Goal: Task Accomplishment & Management: Complete application form

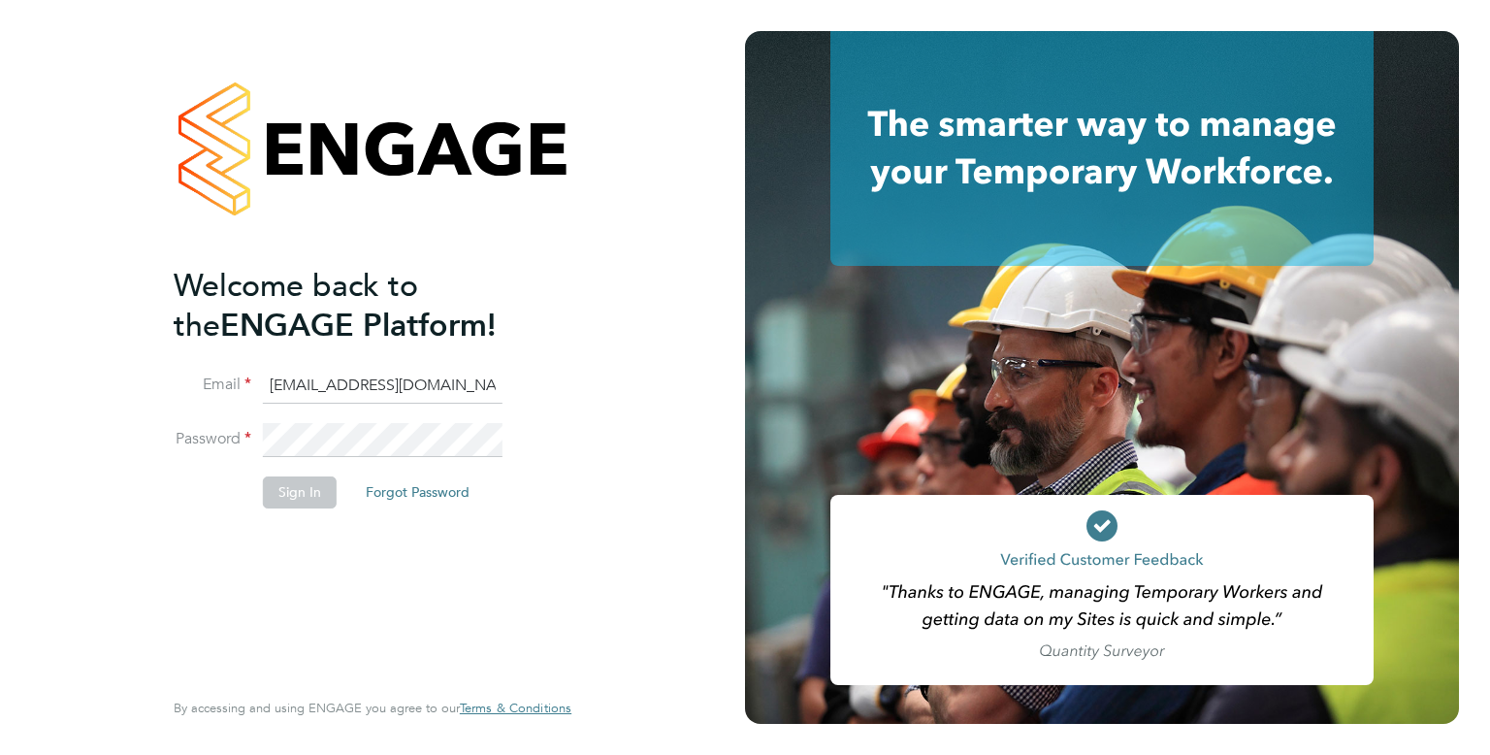
click at [365, 384] on input "cscportals@randstadcpe.com" at bounding box center [383, 386] width 240 height 35
type input "[EMAIL_ADDRESS][DOMAIN_NAME]"
click at [314, 508] on li "Sign In Forgot Password" at bounding box center [363, 501] width 378 height 50
click at [304, 494] on button "Sign In" at bounding box center [300, 491] width 74 height 31
click at [310, 493] on button "Sign In" at bounding box center [300, 491] width 74 height 31
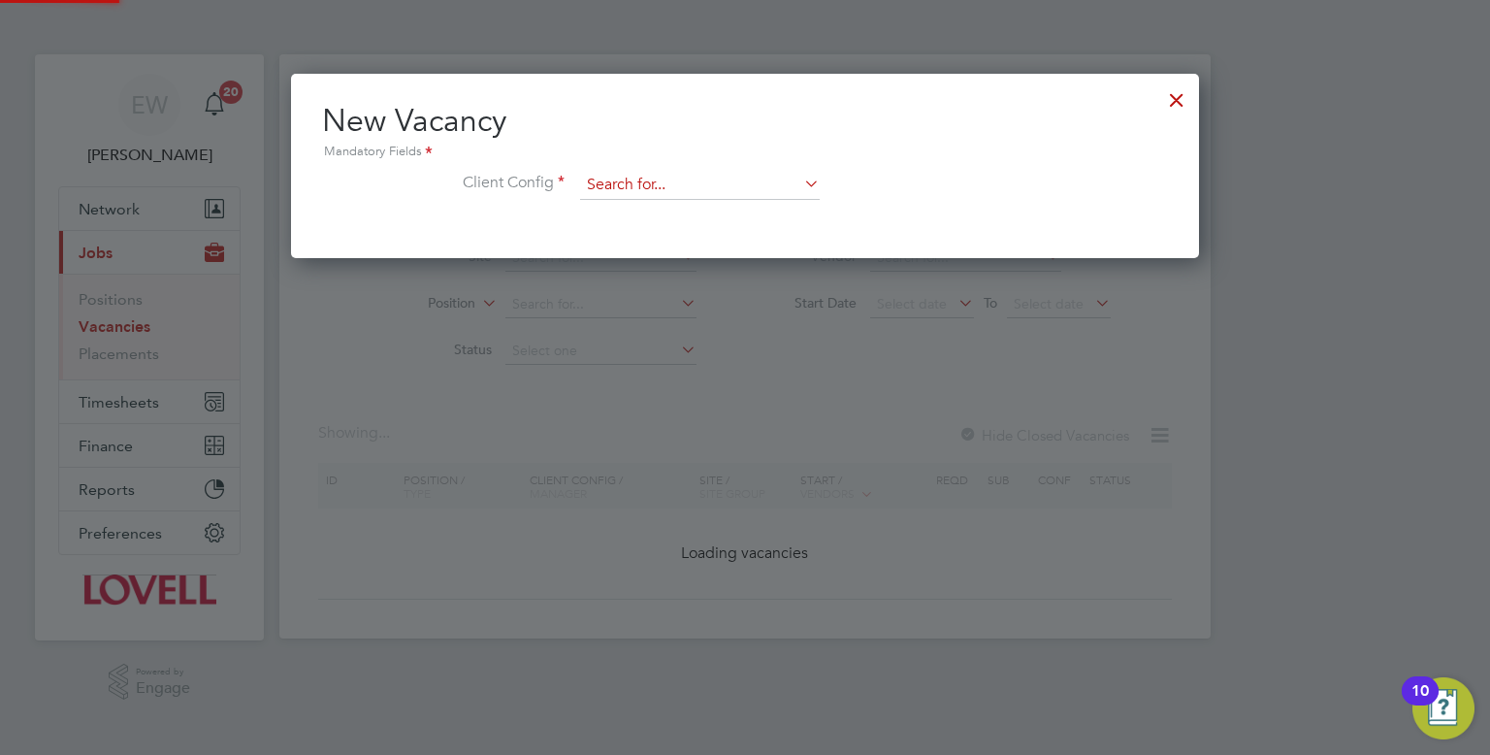
click at [620, 181] on input at bounding box center [700, 185] width 240 height 29
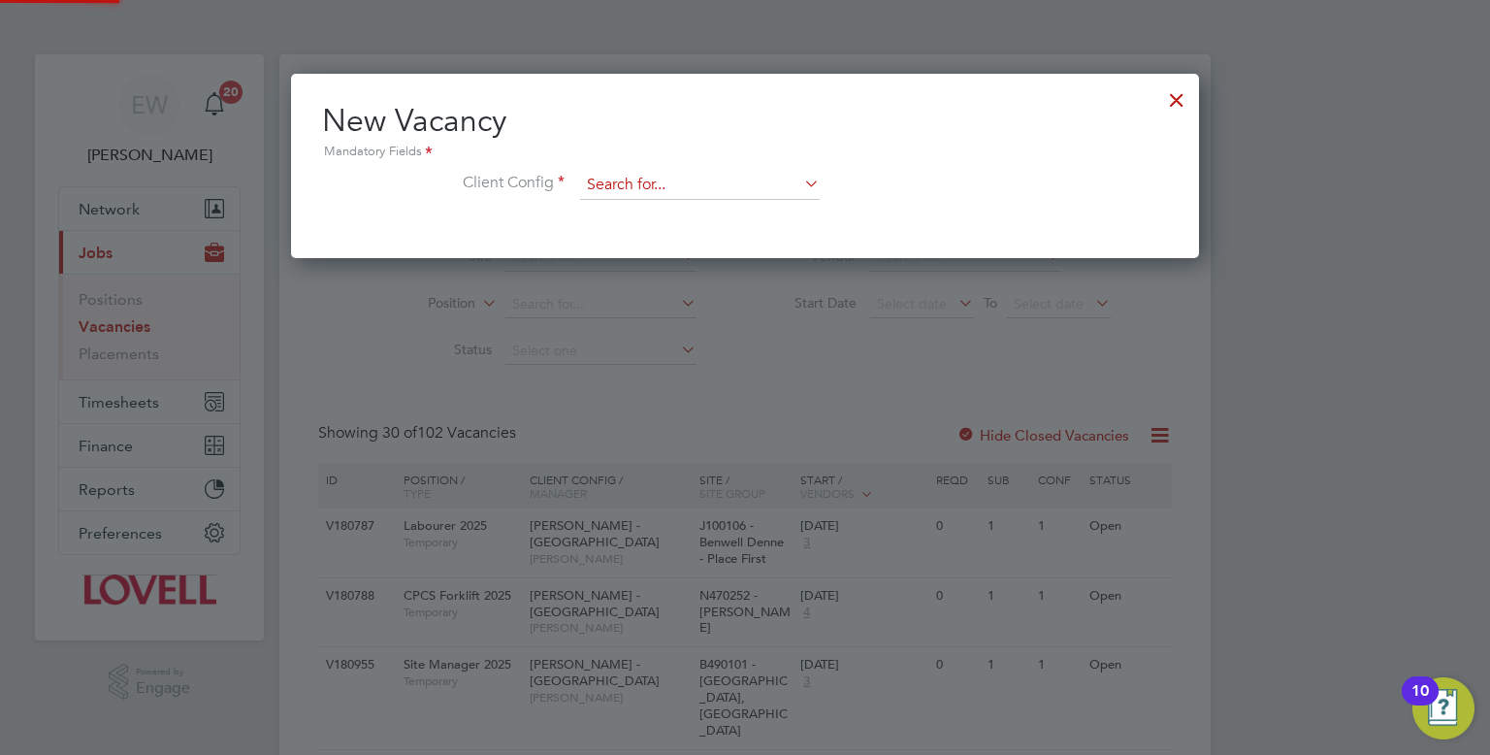
scroll to position [183, 909]
type input "h"
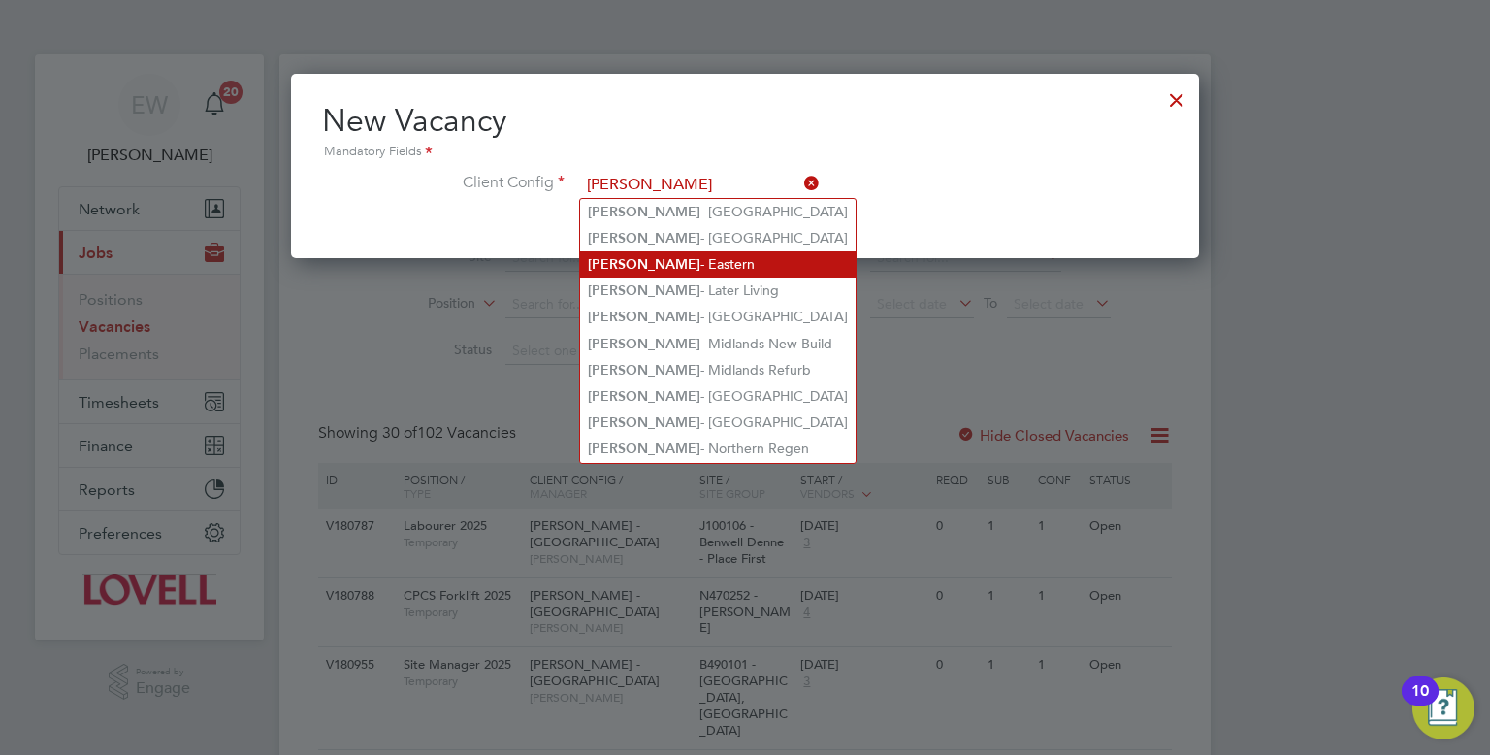
click at [660, 271] on li "[PERSON_NAME] - Eastern" at bounding box center [717, 264] width 275 height 26
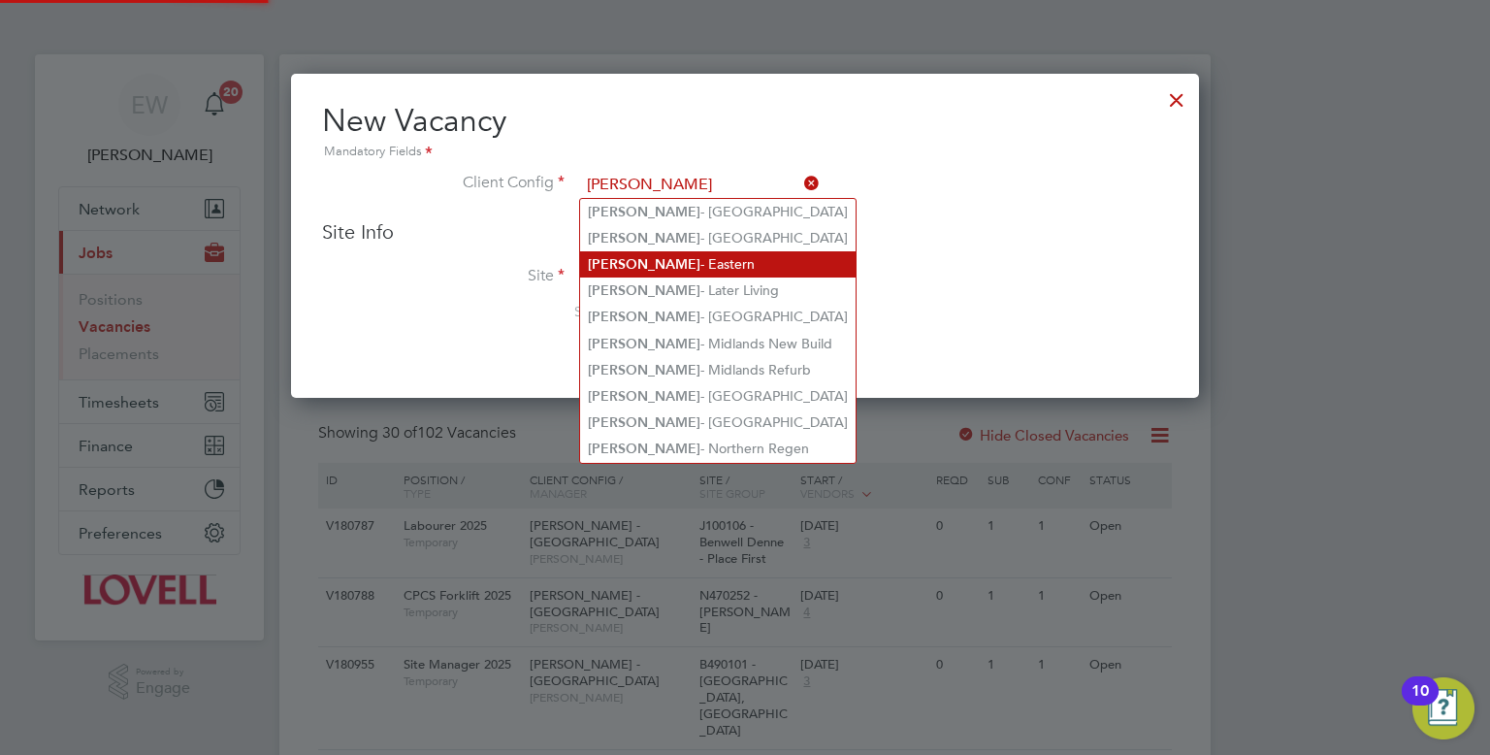
type input "[PERSON_NAME] - Eastern"
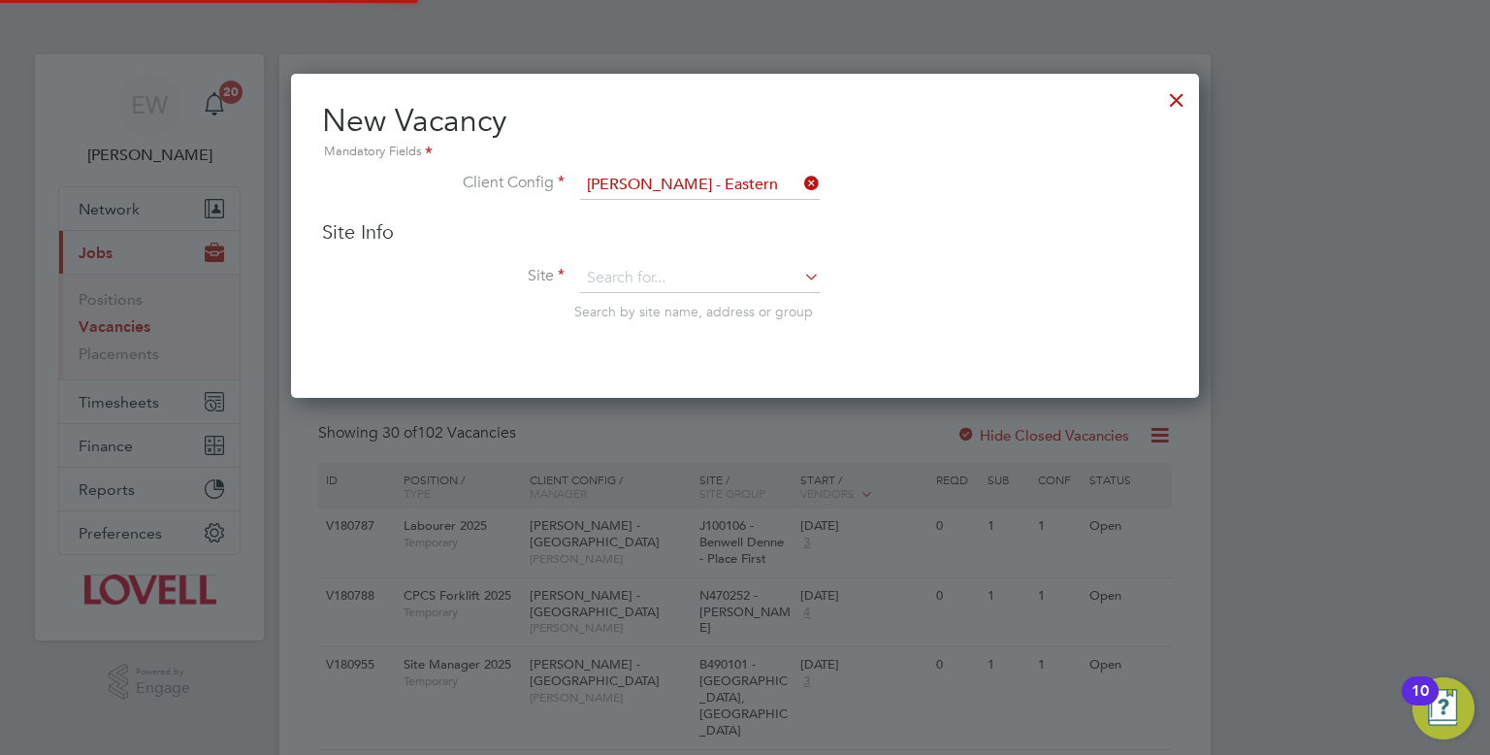
scroll to position [322, 909]
click at [653, 261] on div "Site Info Site Search by site name, address or group" at bounding box center [745, 289] width 846 height 140
click at [644, 274] on input at bounding box center [700, 278] width 240 height 29
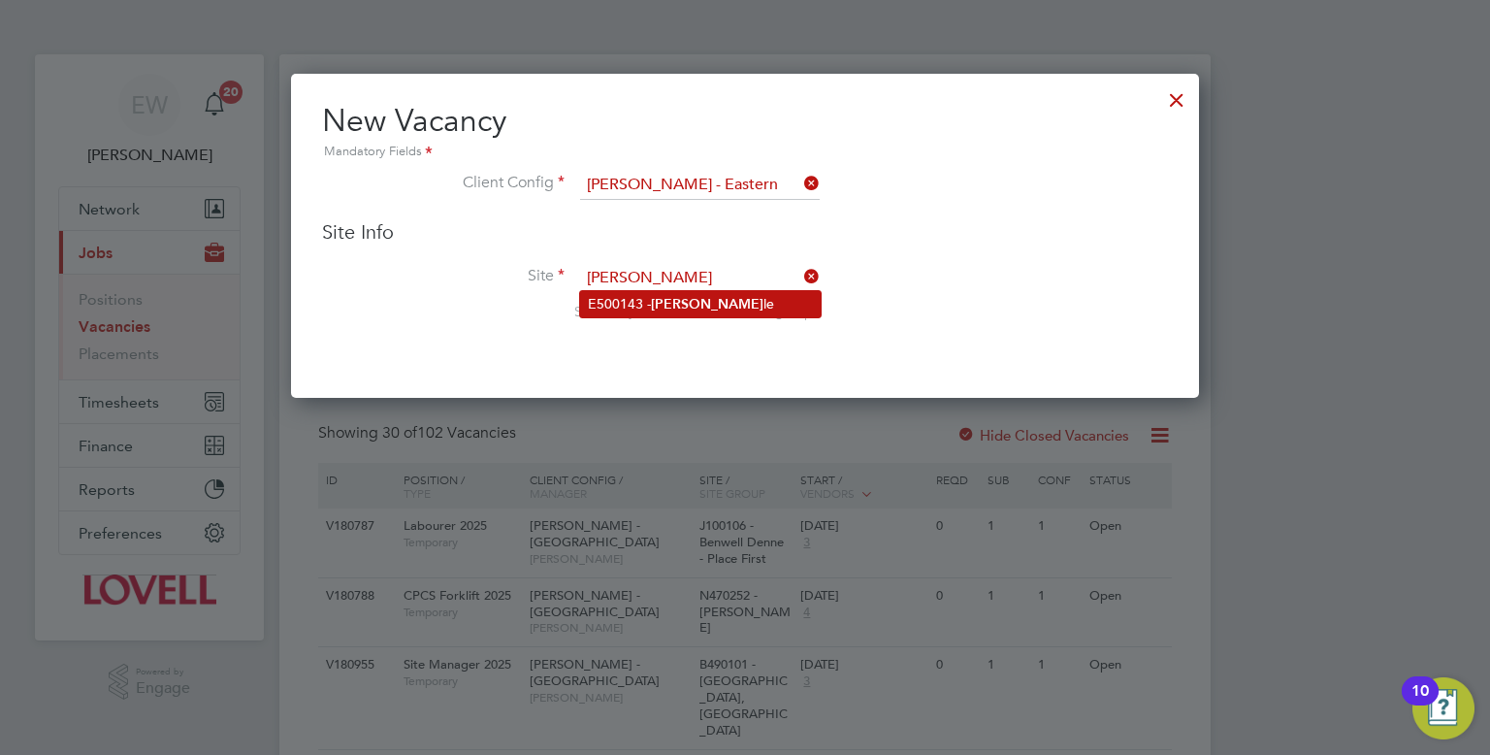
click at [666, 302] on b "[PERSON_NAME]" at bounding box center [707, 304] width 113 height 16
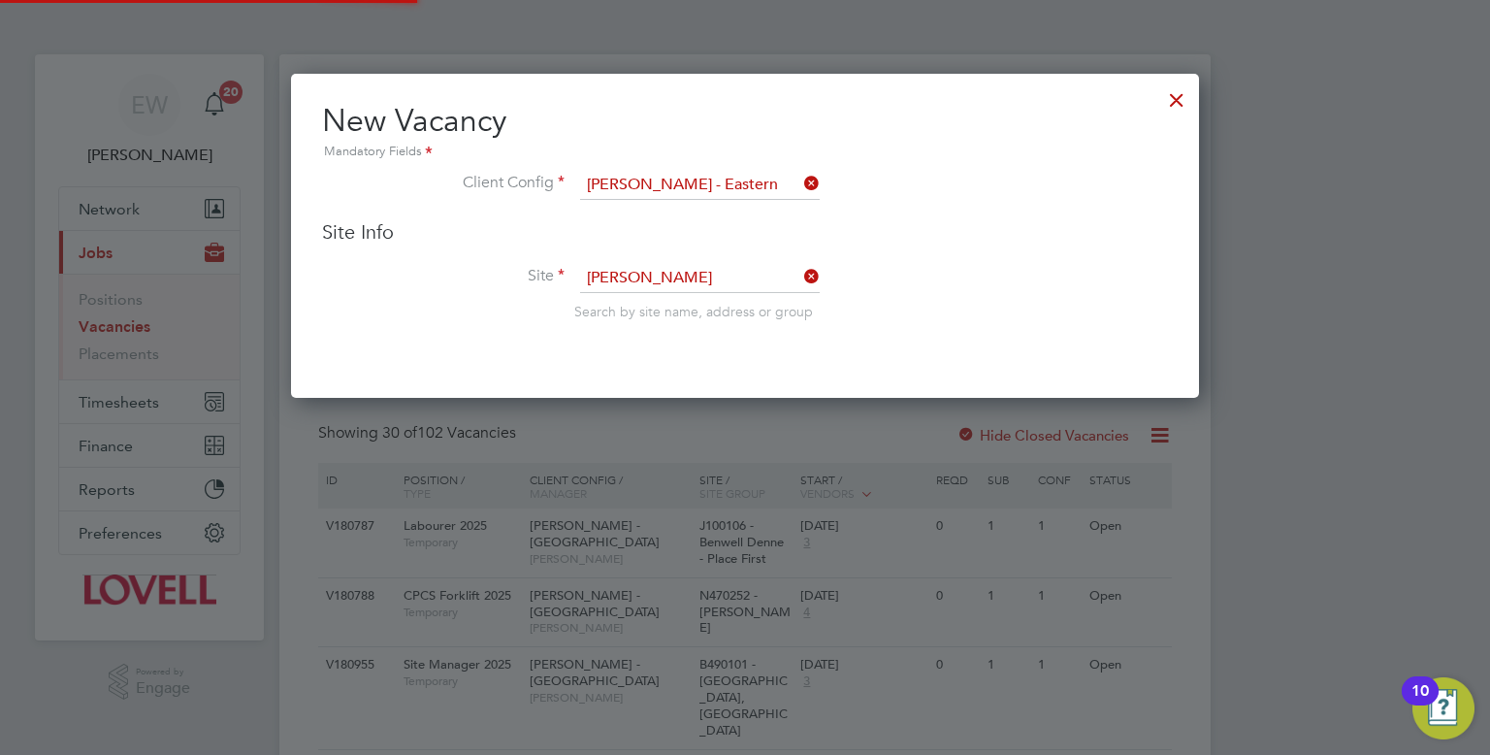
type input "E500143 - Hessle"
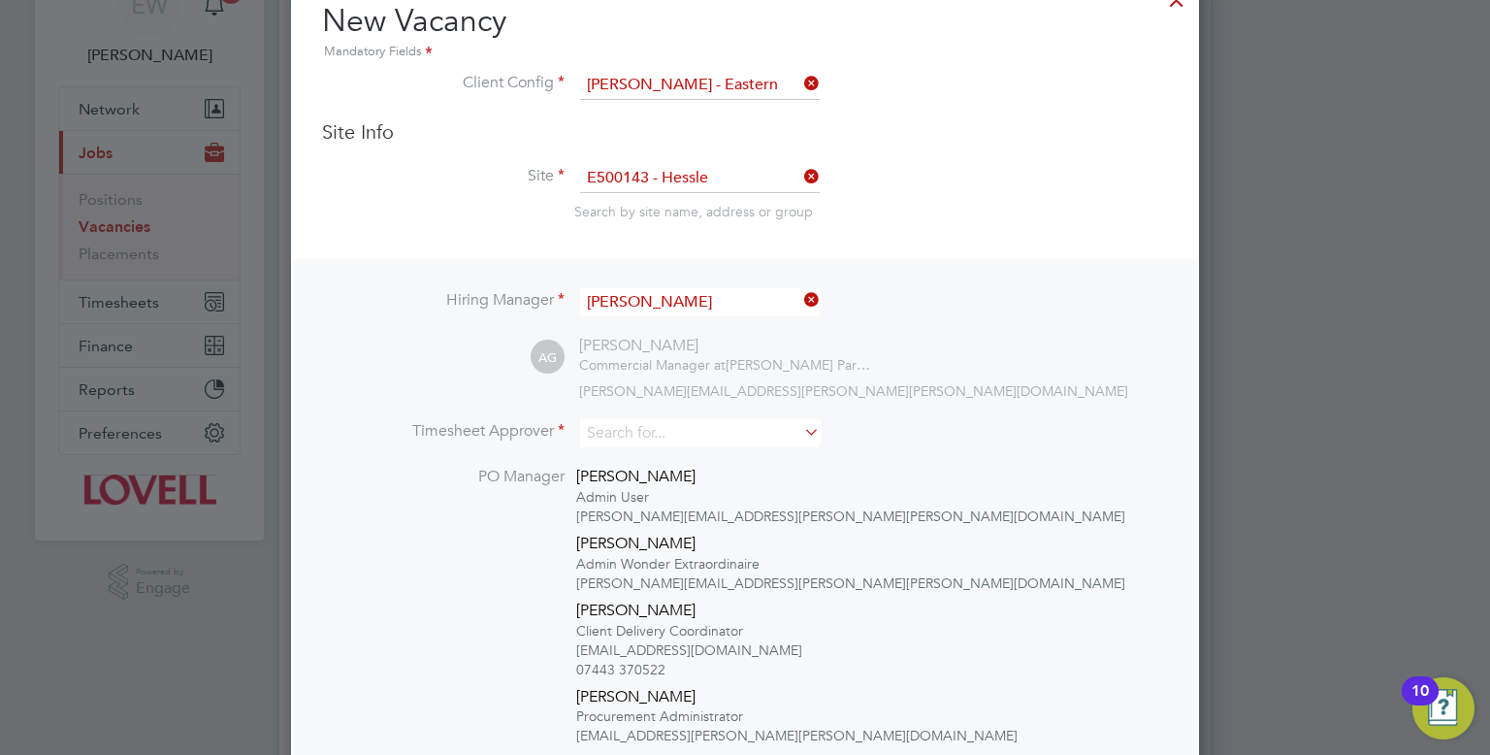
scroll to position [105, 0]
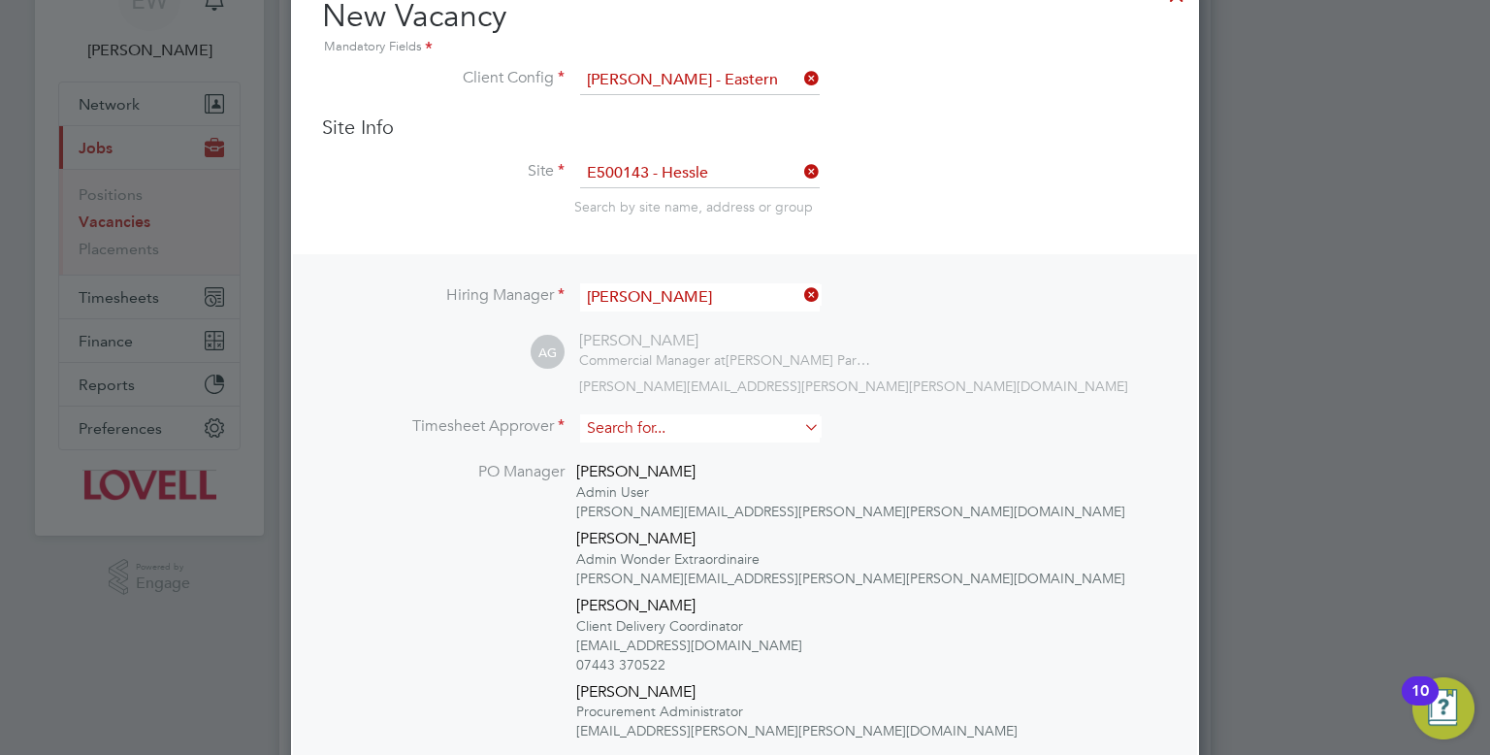
click at [671, 437] on input at bounding box center [700, 428] width 240 height 28
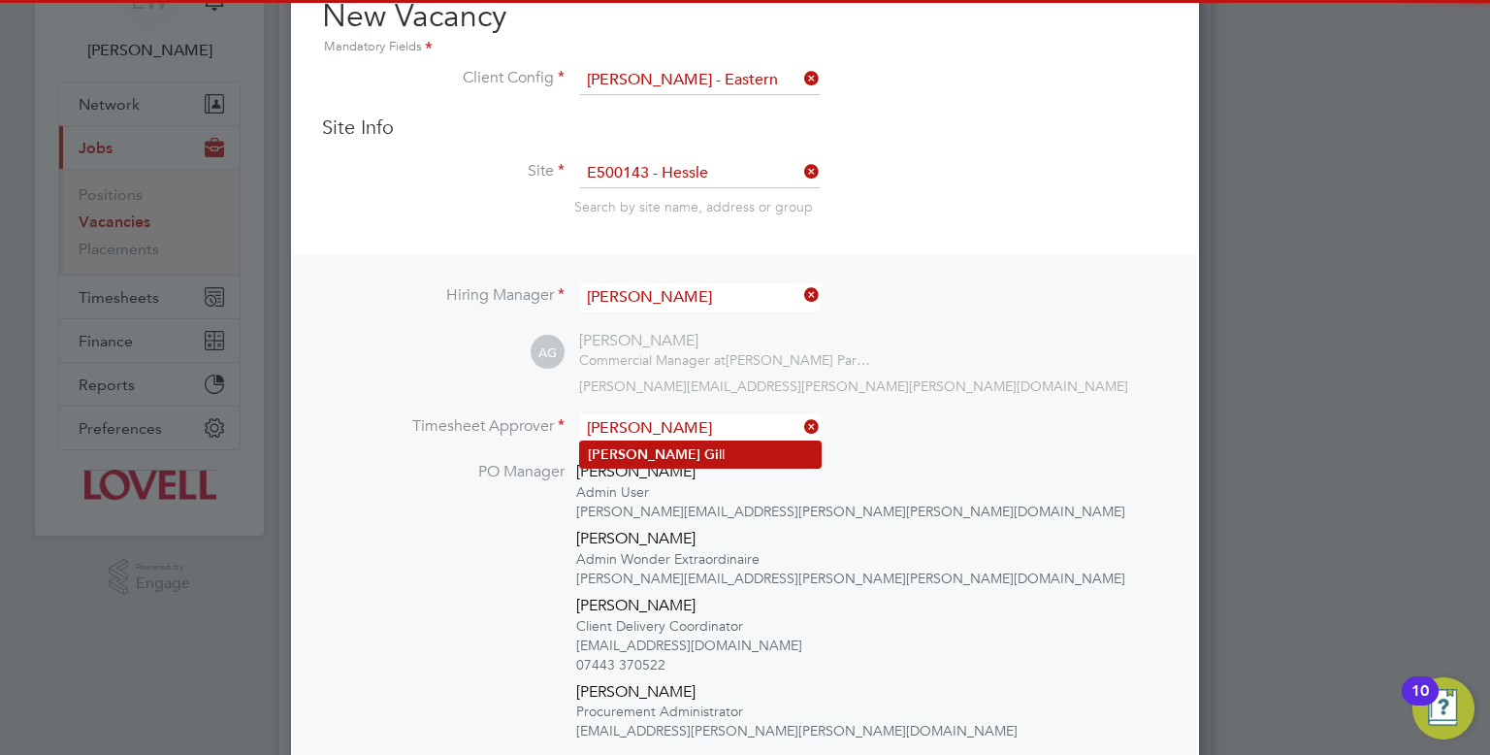
click at [704, 459] on b "Gi" at bounding box center [711, 454] width 15 height 16
type input "[PERSON_NAME]"
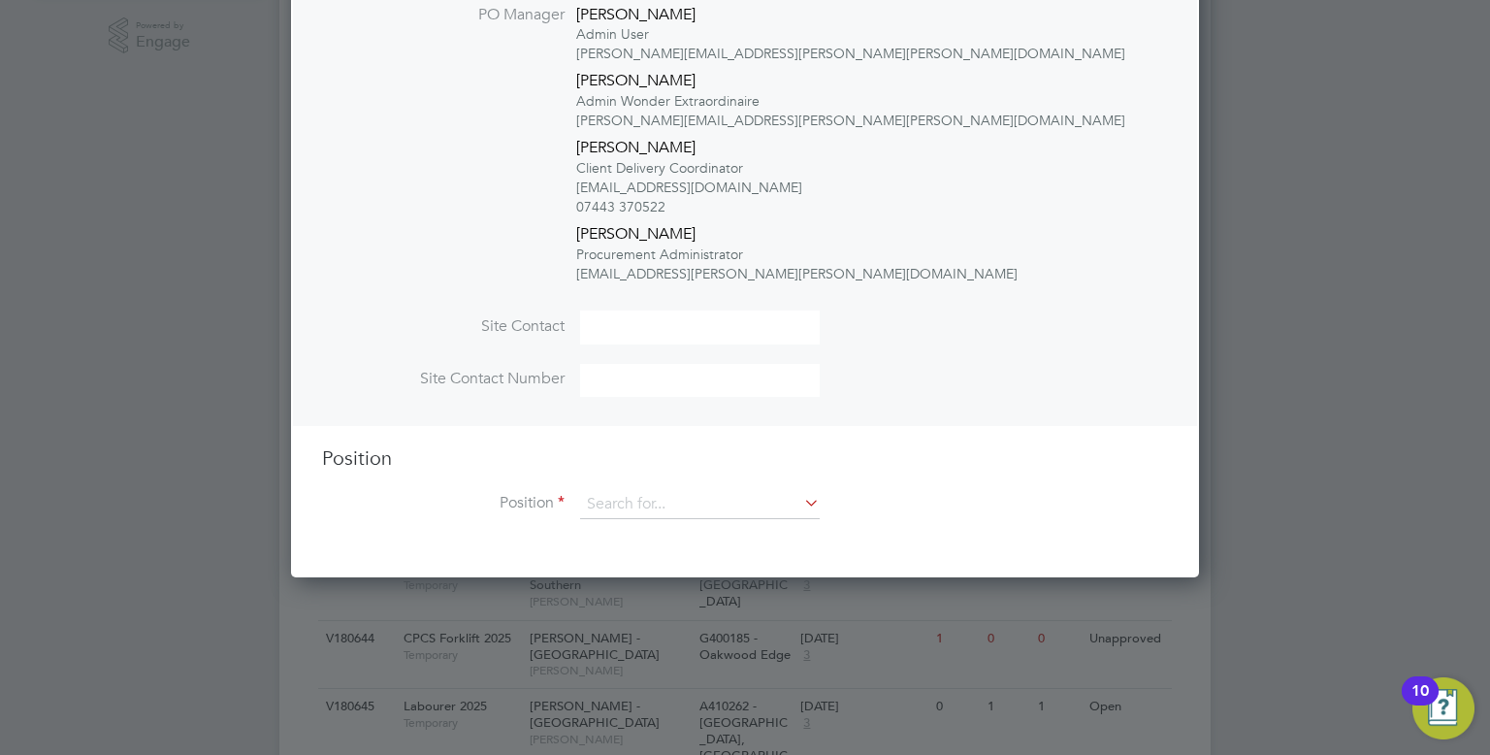
scroll to position [652, 0]
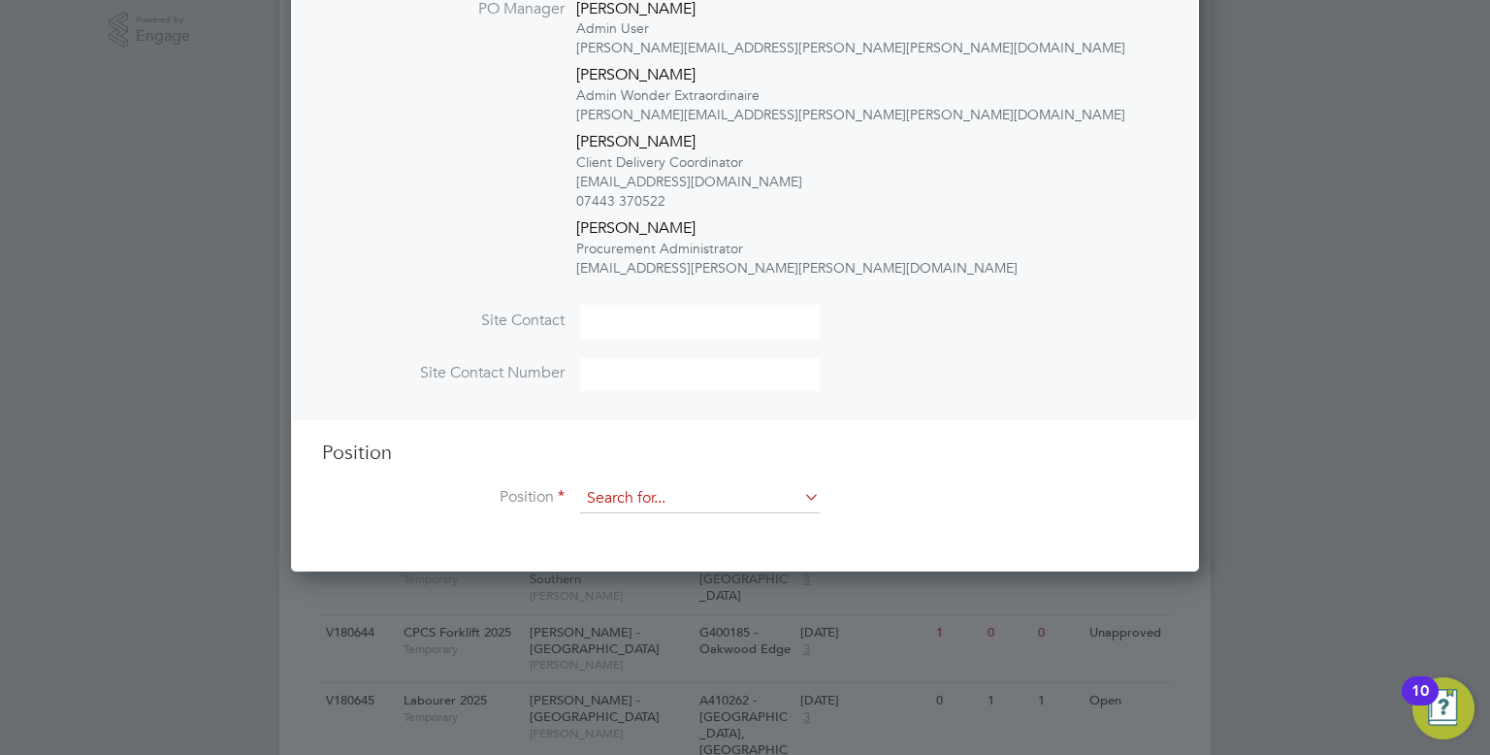
click at [663, 493] on input at bounding box center [700, 498] width 240 height 29
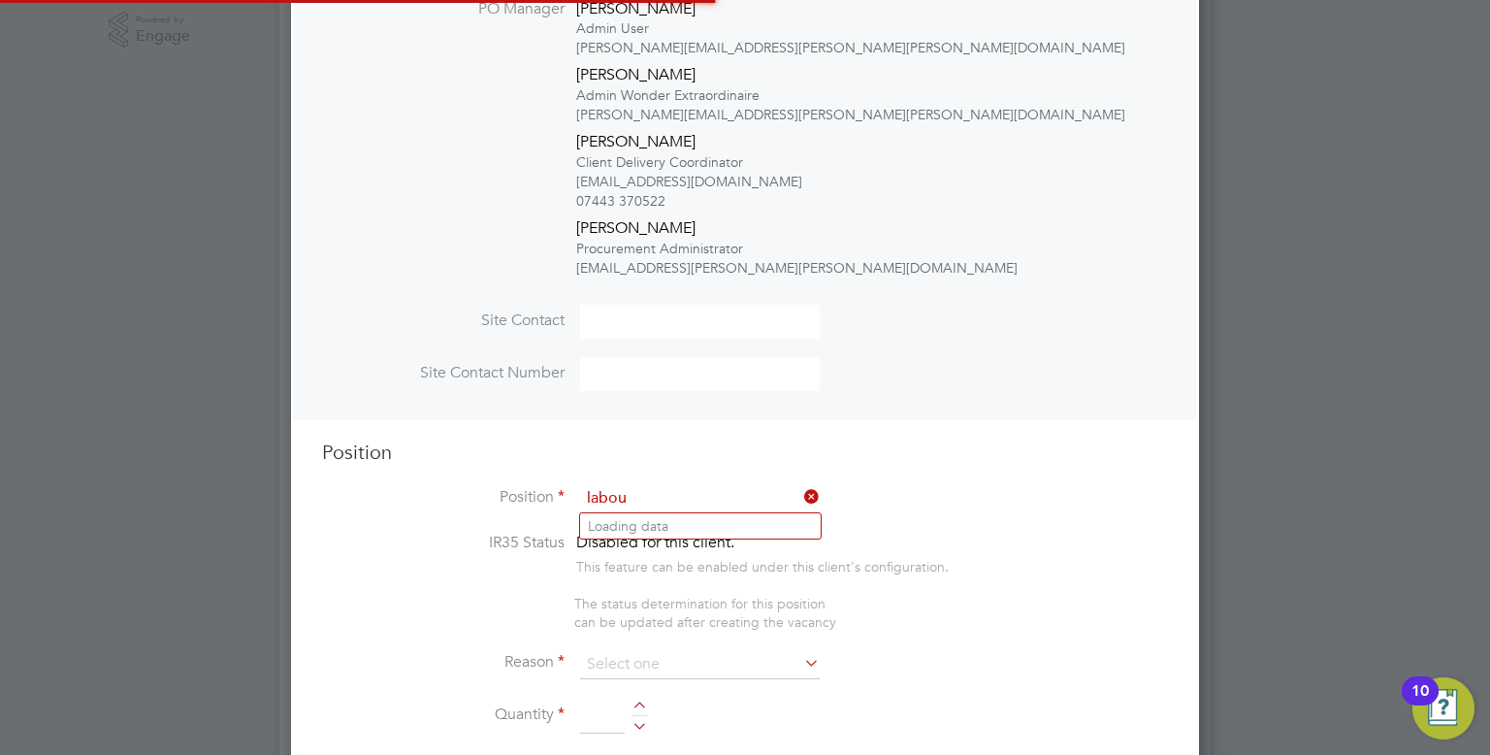
scroll to position [3283, 909]
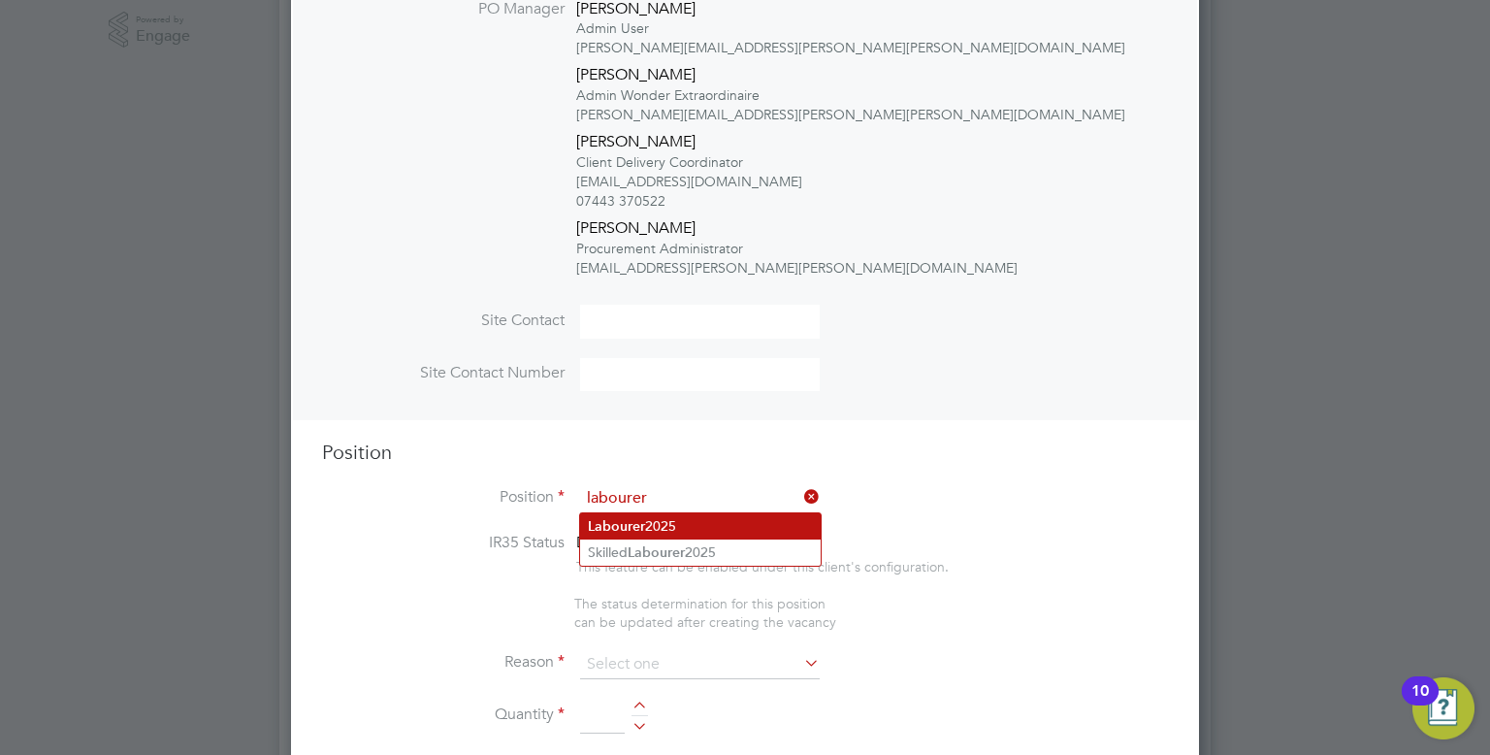
click at [675, 526] on li "Labourer 2025" at bounding box center [700, 526] width 241 height 26
type input "Labourer 2025"
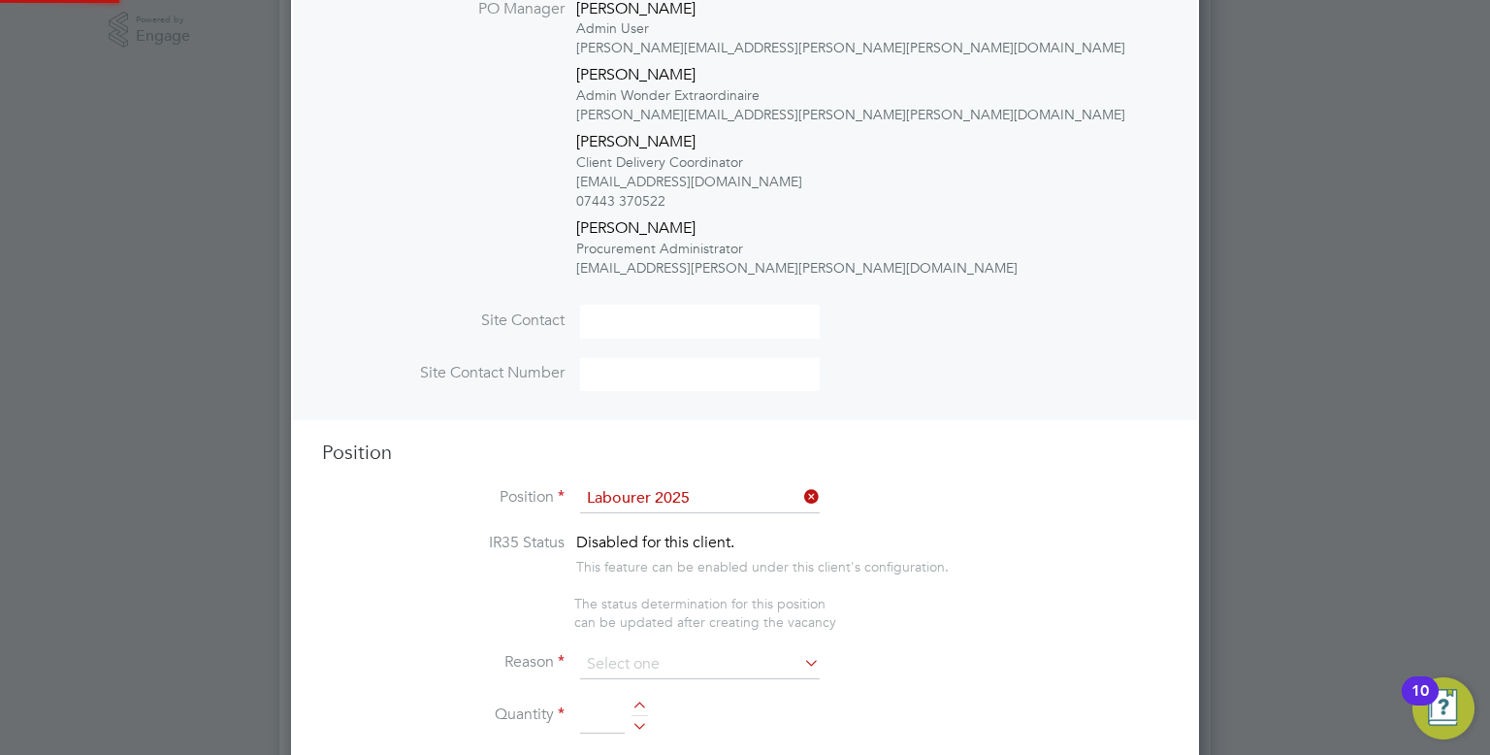
type textarea "Sweeping site, removing rubbish, unloading and transporting material, equipment…"
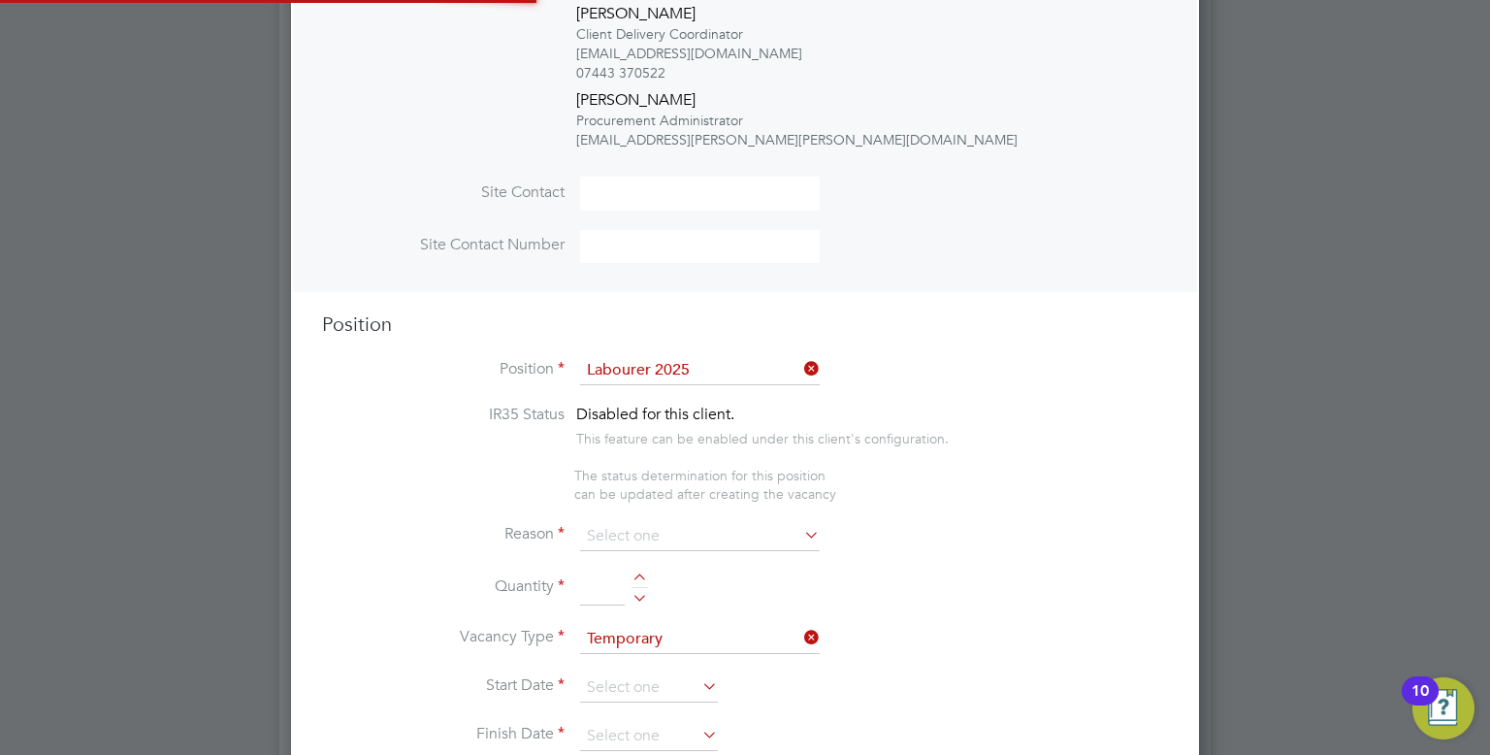
scroll to position [57, 101]
click at [675, 526] on input at bounding box center [700, 536] width 240 height 29
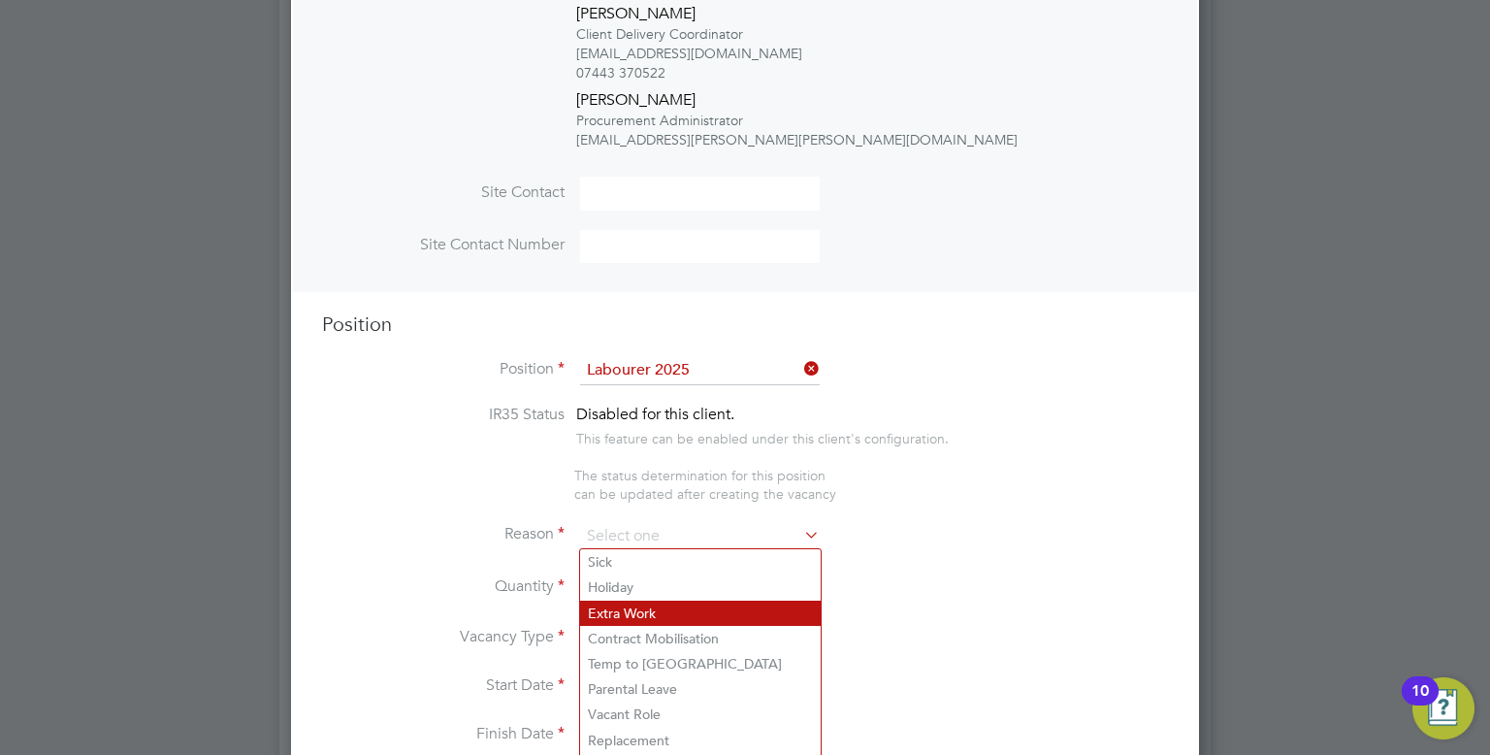
click at [621, 616] on li "Extra Work" at bounding box center [700, 612] width 241 height 25
type input "Extra Work"
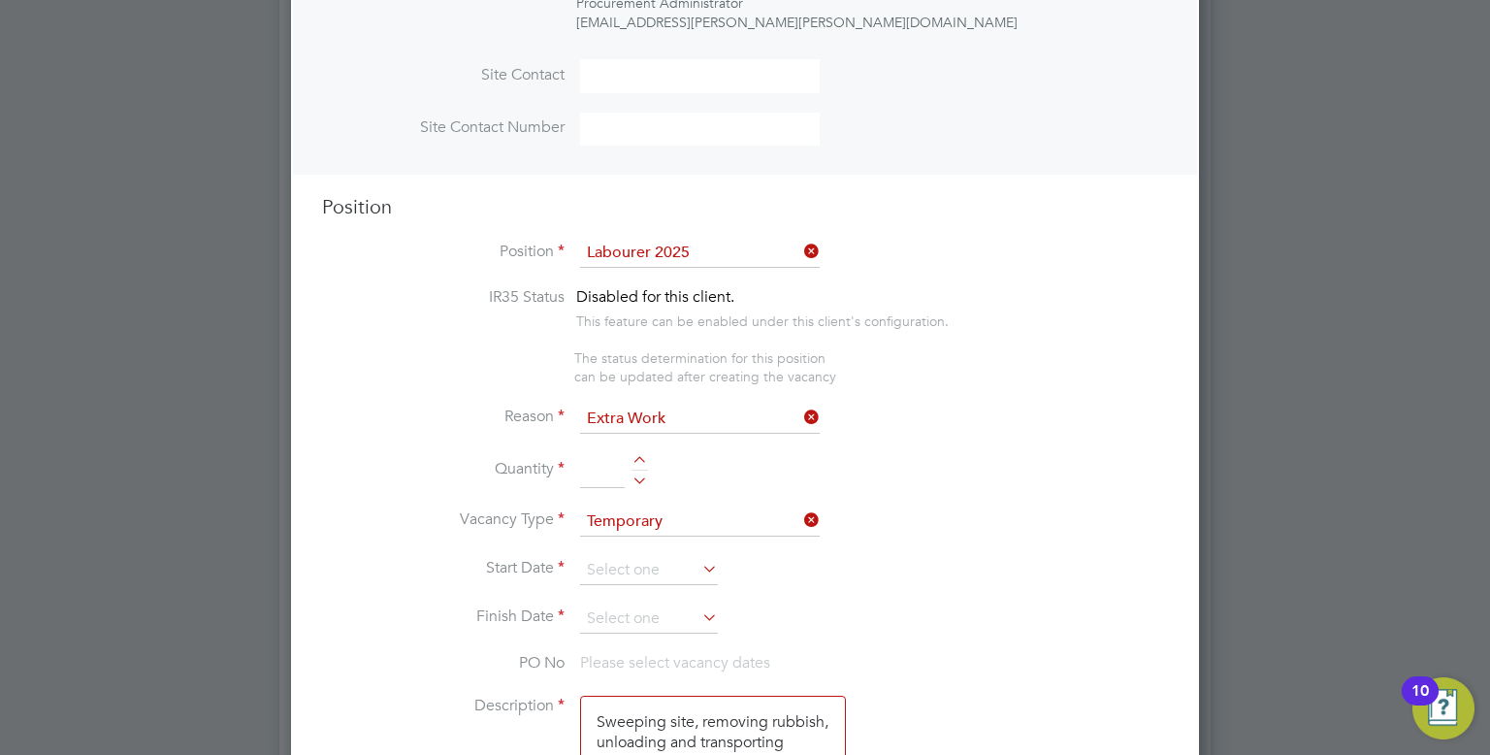
scroll to position [908, 0]
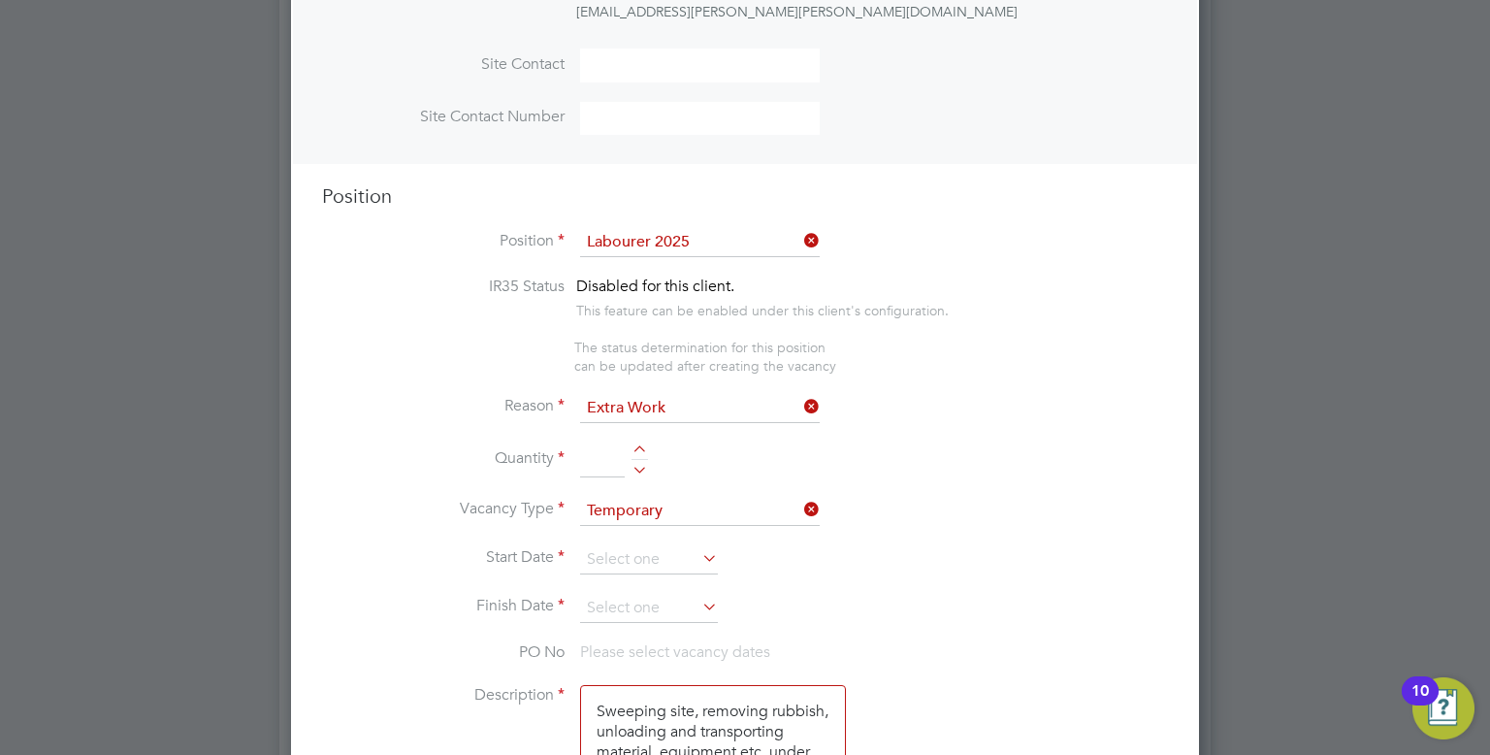
click at [602, 464] on input at bounding box center [602, 459] width 45 height 35
type input "1"
click at [621, 553] on input at bounding box center [649, 559] width 138 height 29
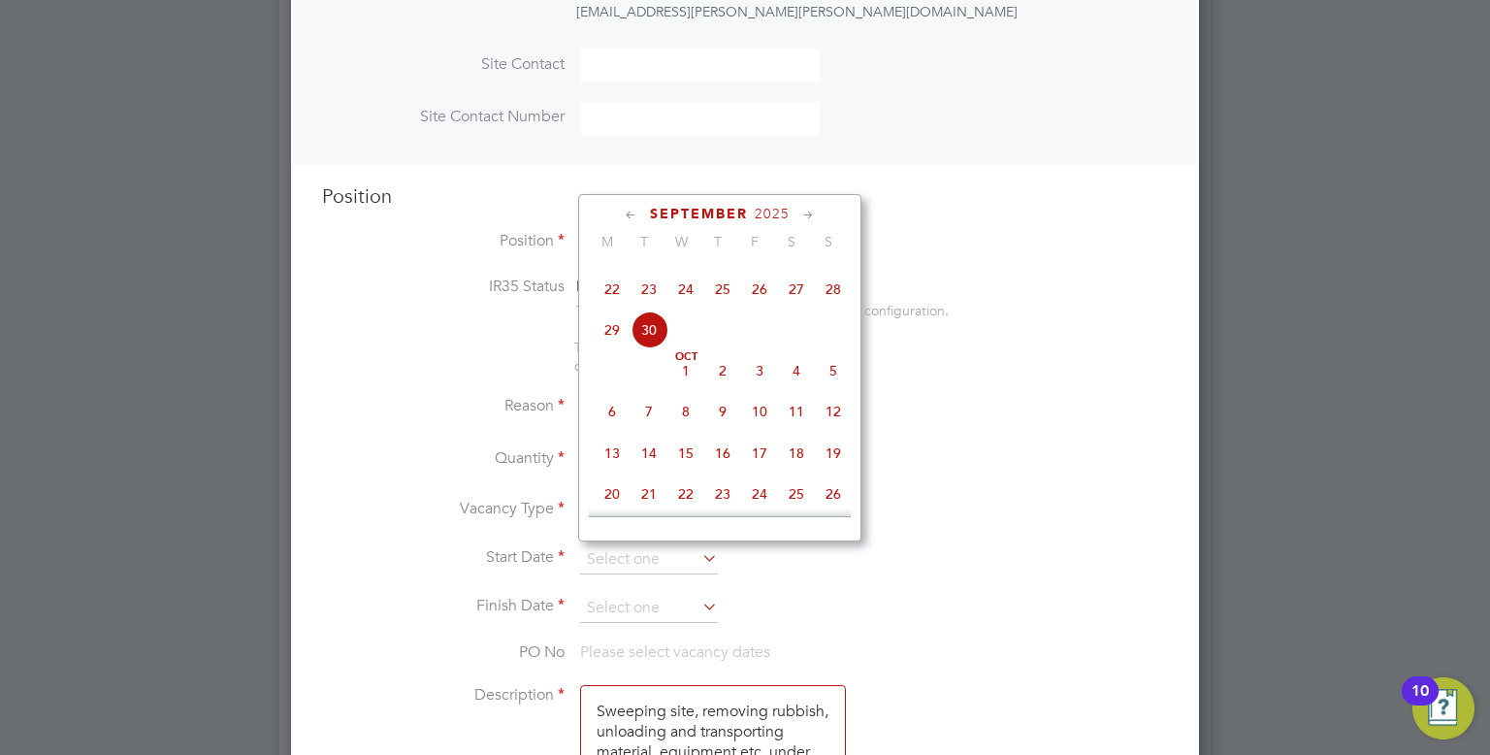
click at [685, 389] on span "[DATE]" at bounding box center [685, 370] width 37 height 37
type input "[DATE]"
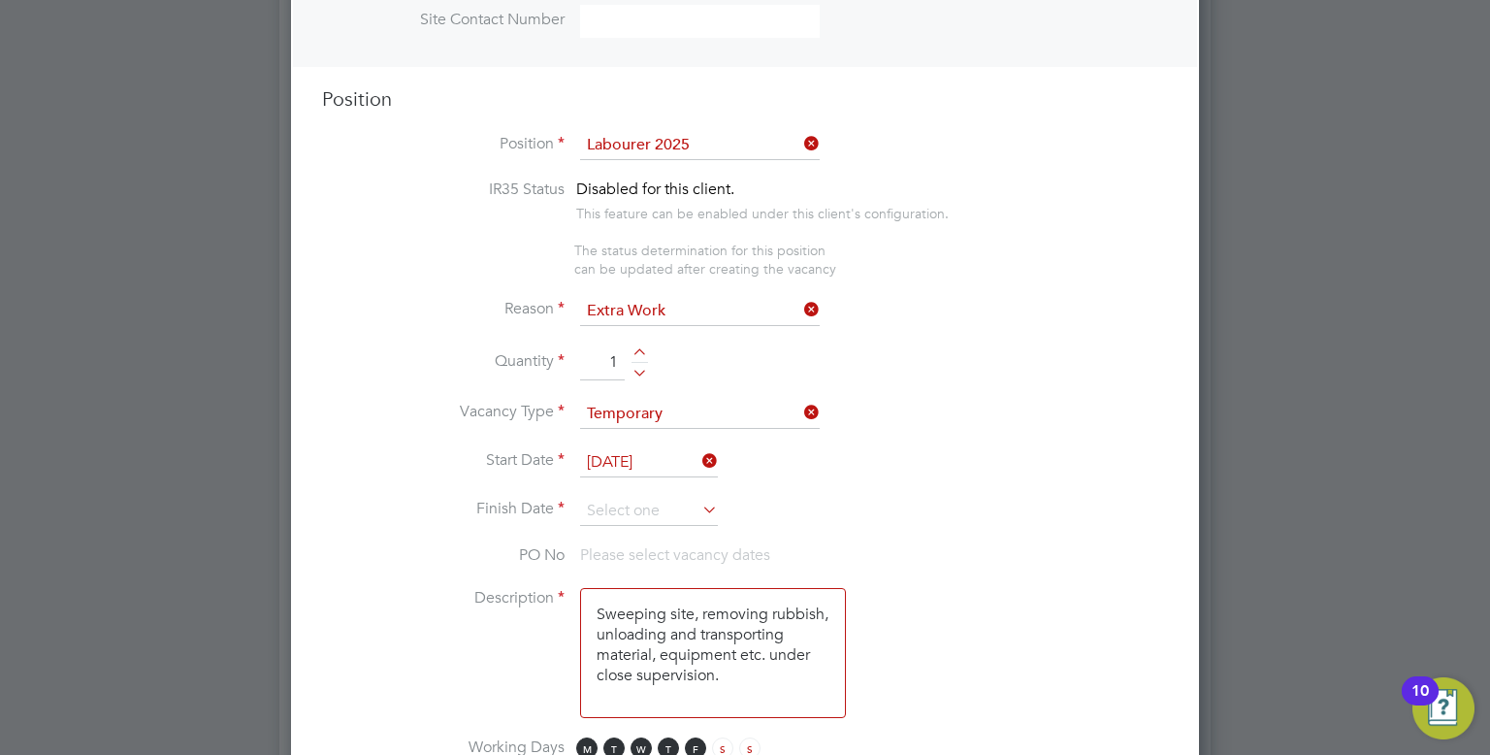
scroll to position [1013, 0]
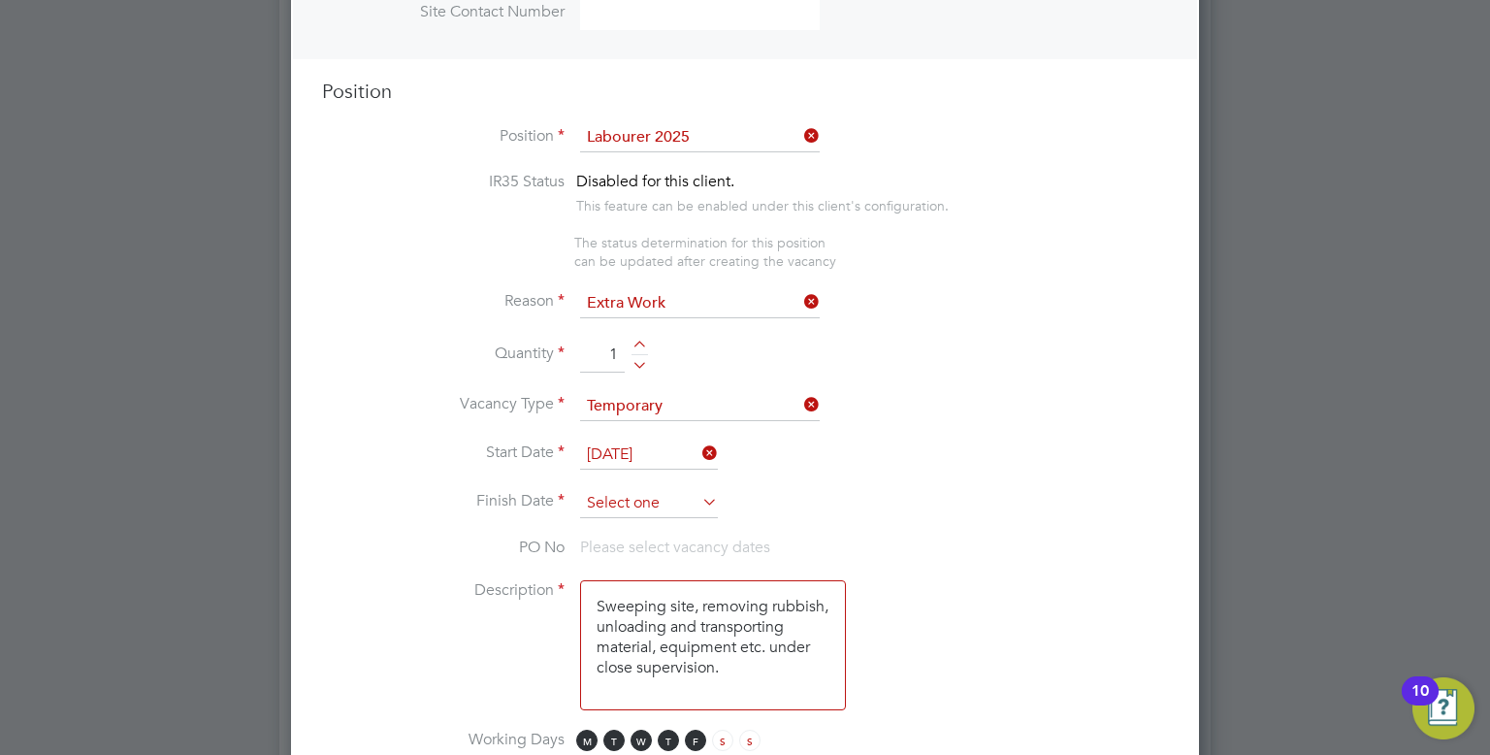
click at [615, 499] on input at bounding box center [649, 503] width 138 height 29
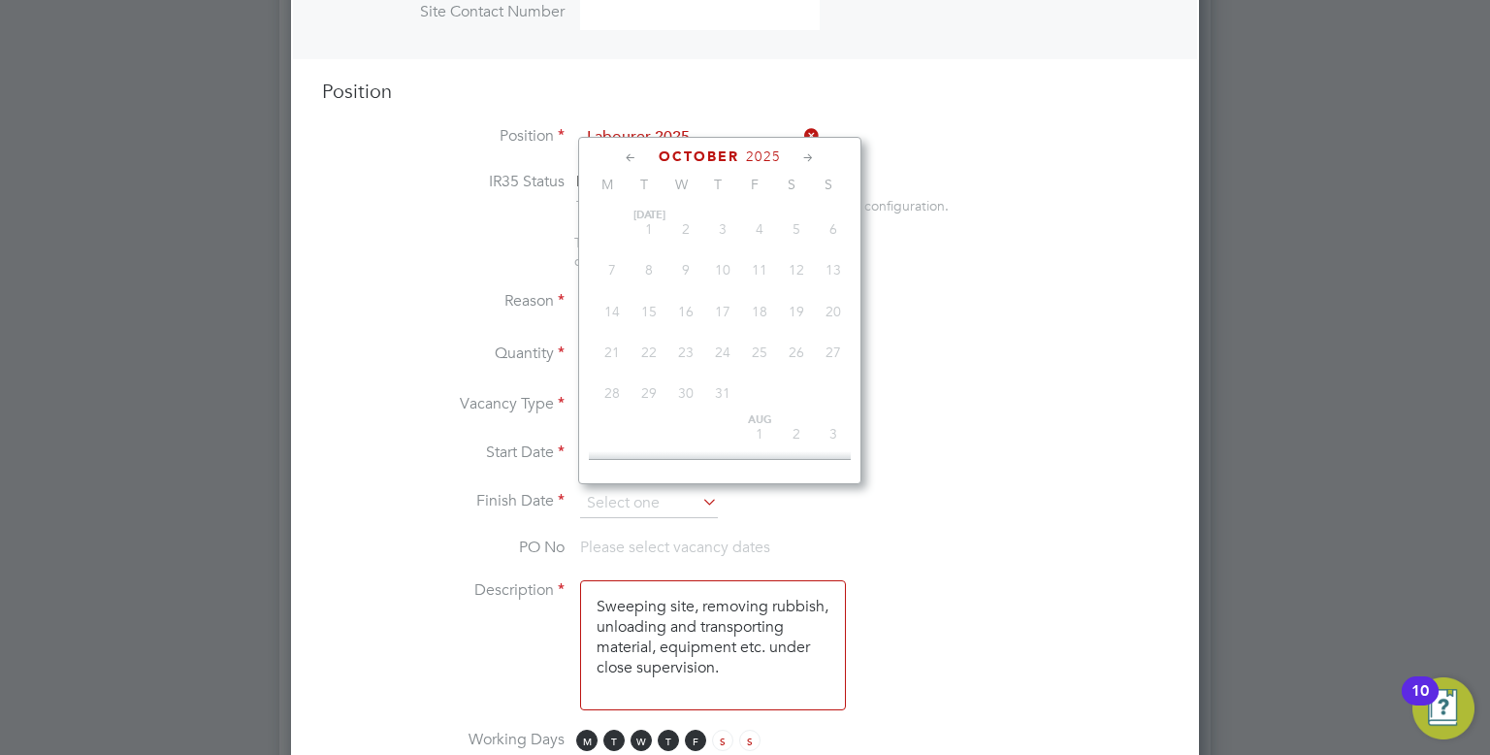
scroll to position [561, 0]
click at [803, 156] on icon at bounding box center [808, 157] width 18 height 21
click at [760, 323] on span "26" at bounding box center [759, 304] width 37 height 37
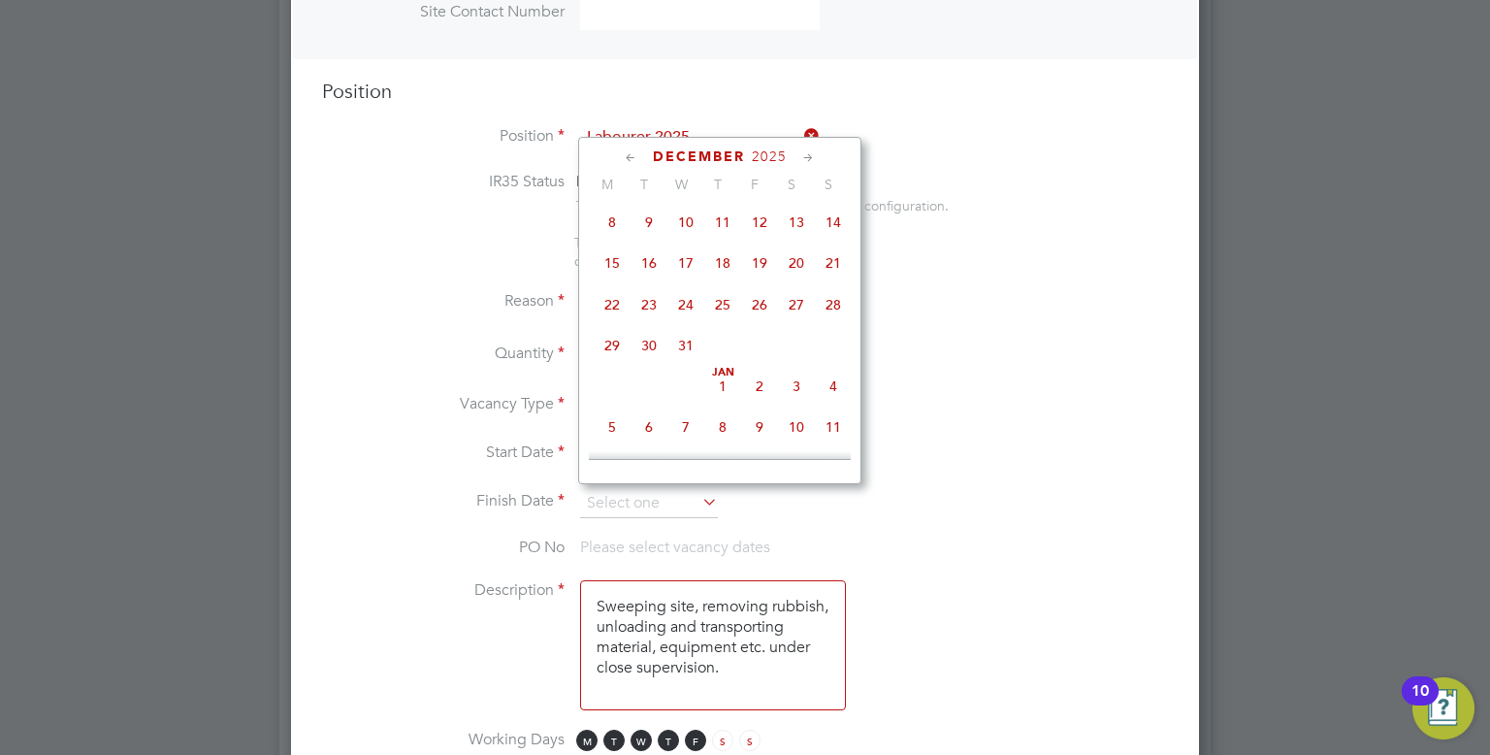
type input "[DATE]"
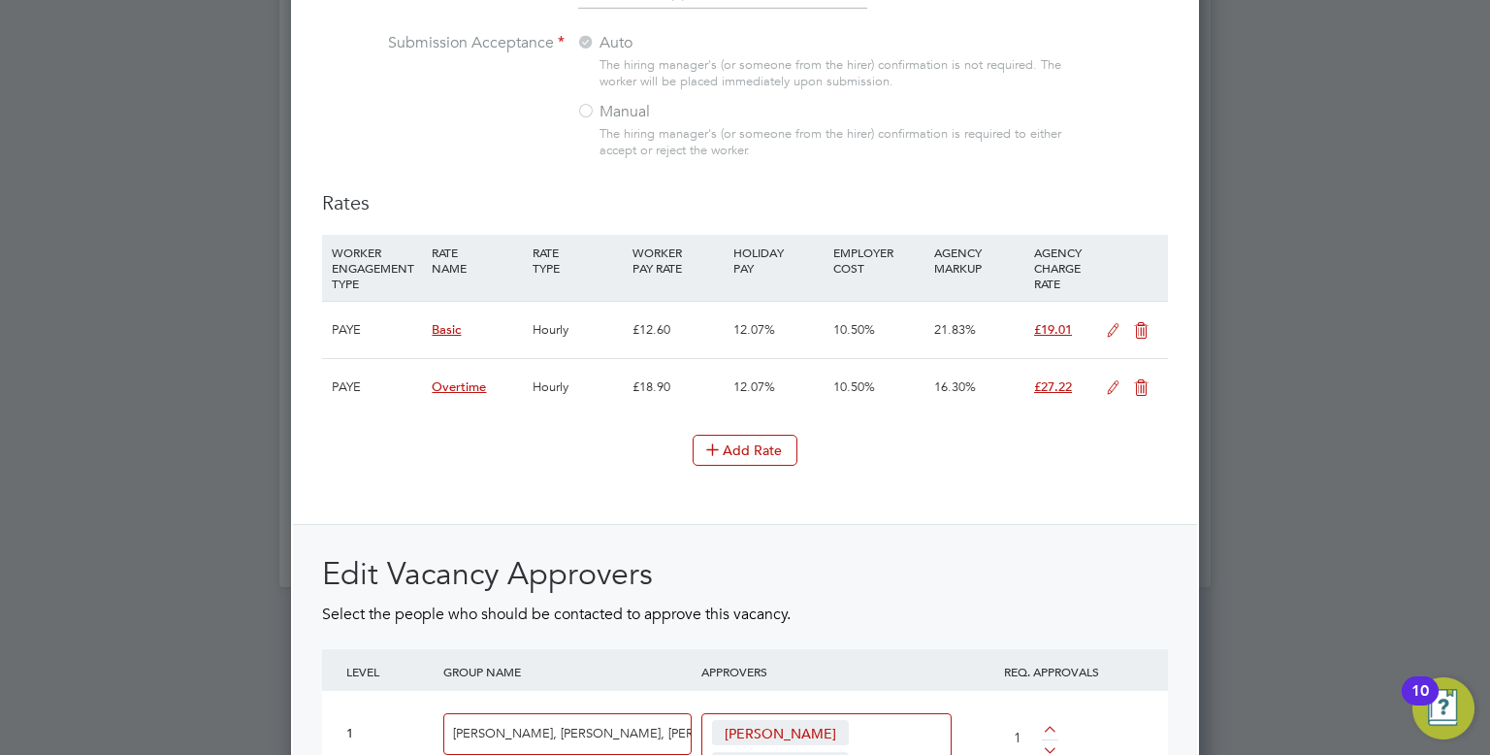
scroll to position [2889, 0]
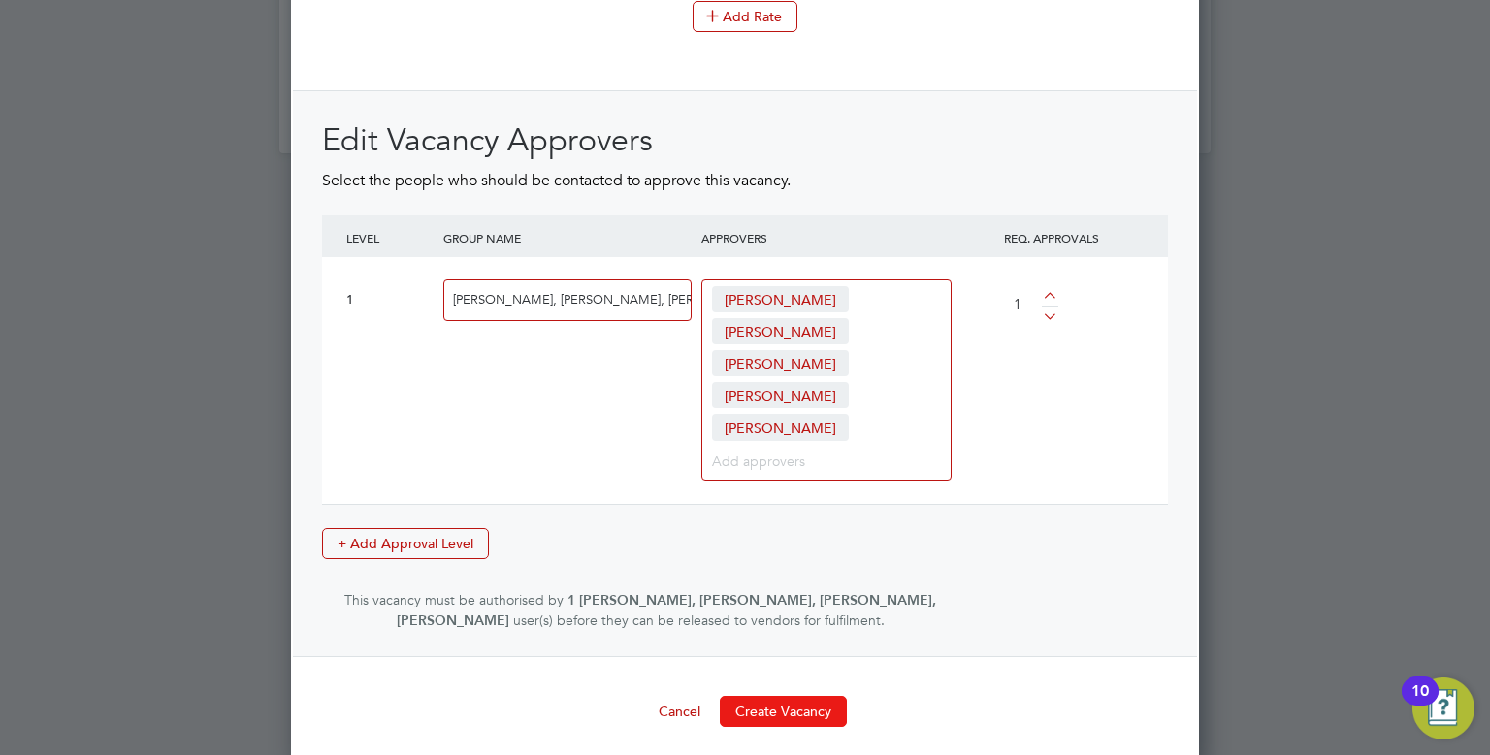
click at [782, 702] on button "Create Vacancy" at bounding box center [783, 710] width 127 height 31
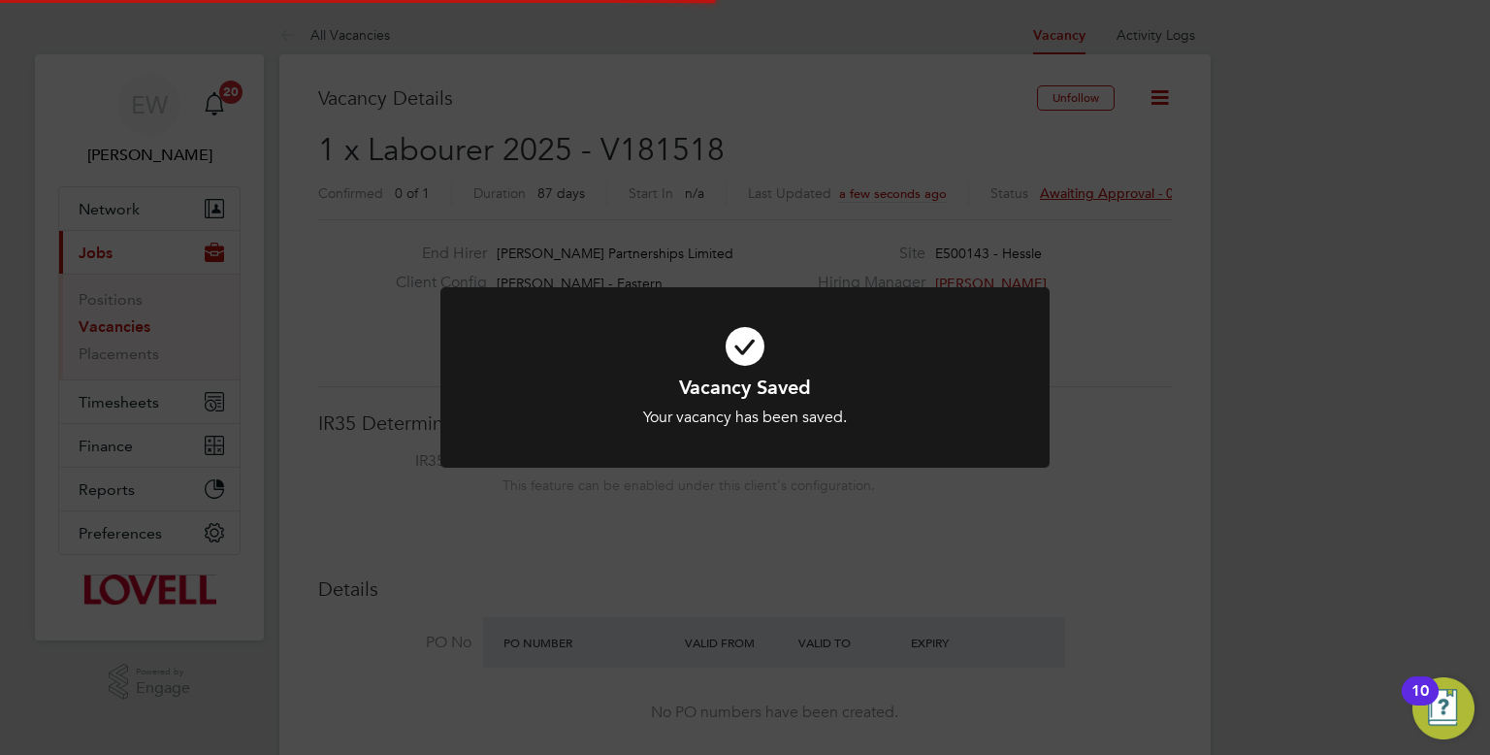
click at [1077, 189] on div "Vacancy Saved Your vacancy has been saved. Cancel Okay" at bounding box center [745, 377] width 1490 height 755
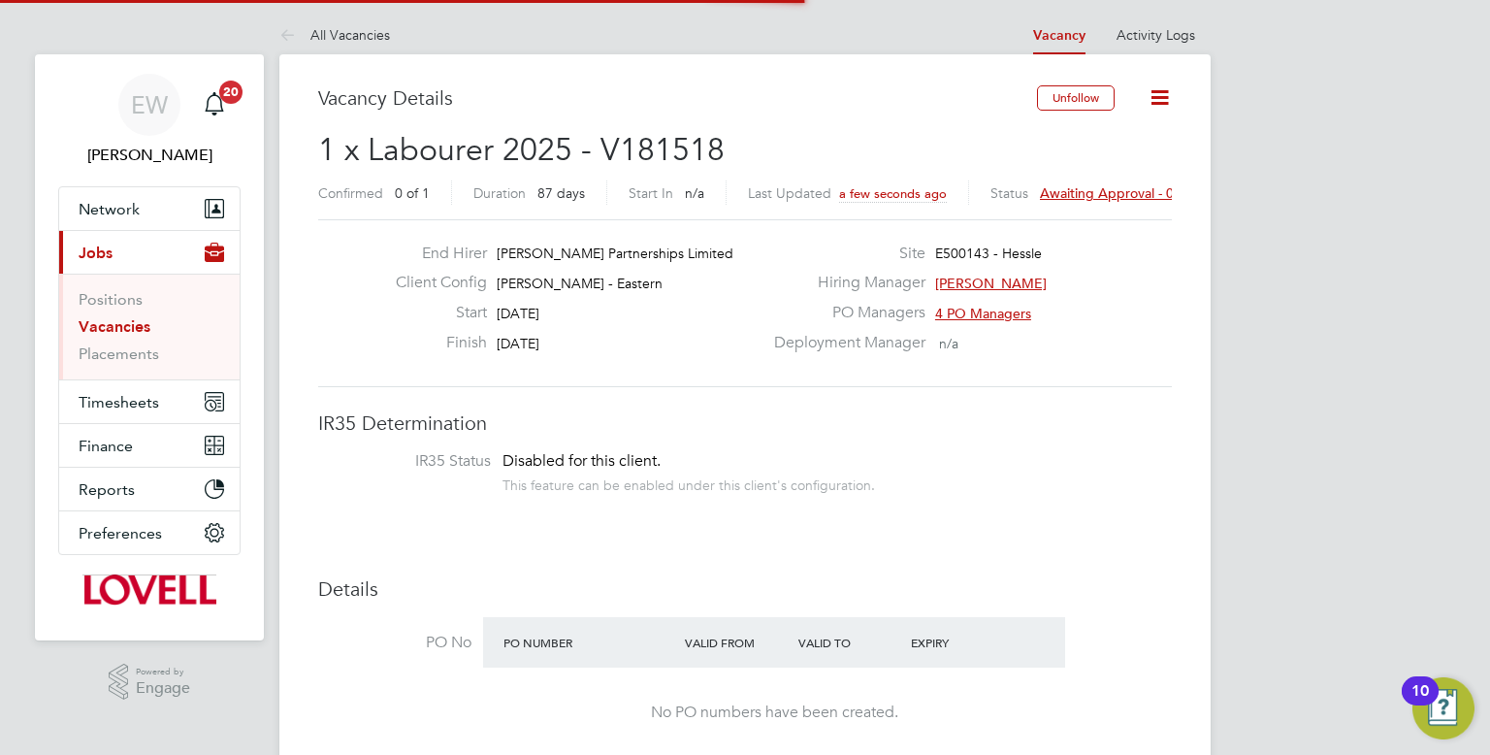
click at [1077, 189] on span "Awaiting approval - 0/1" at bounding box center [1113, 192] width 146 height 17
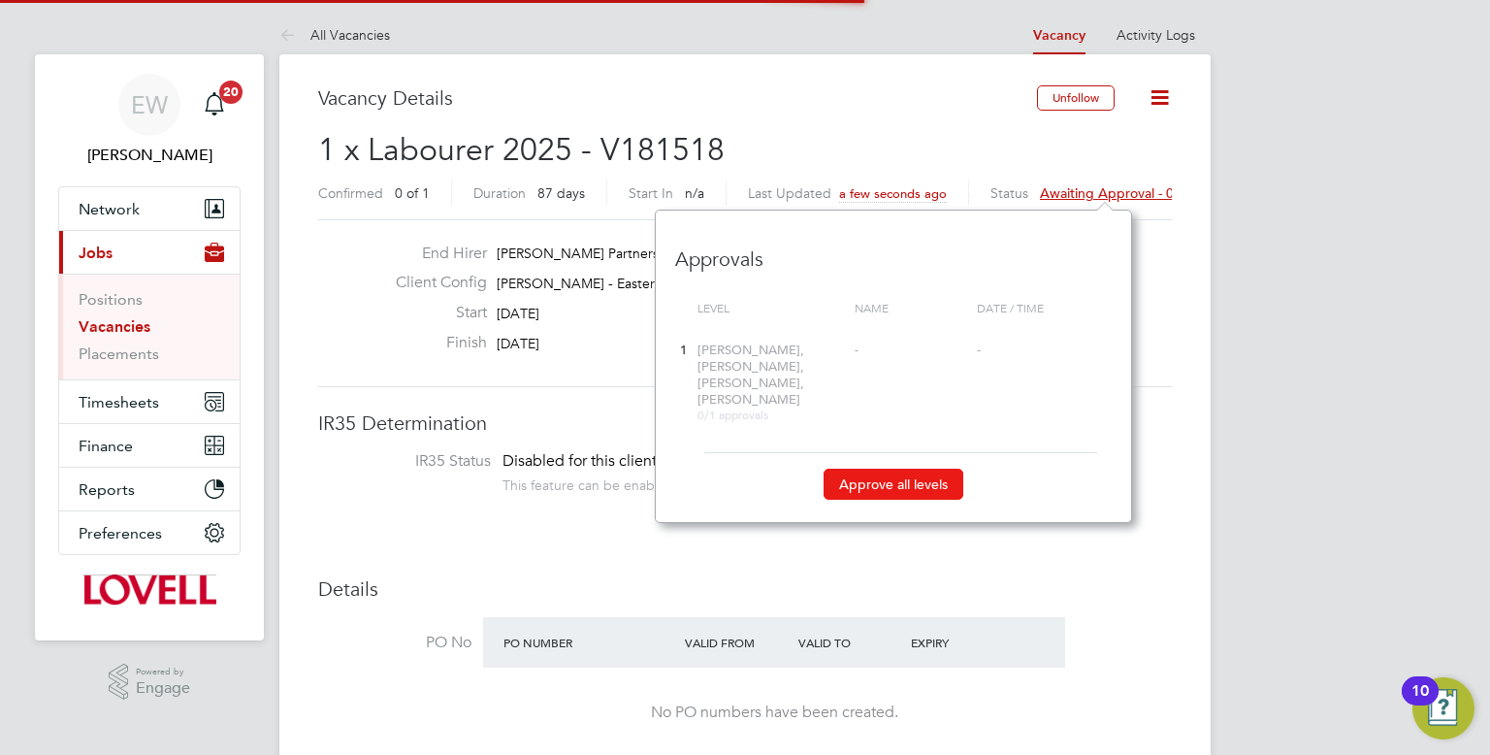
click at [902, 471] on button "Approve all levels" at bounding box center [893, 483] width 140 height 31
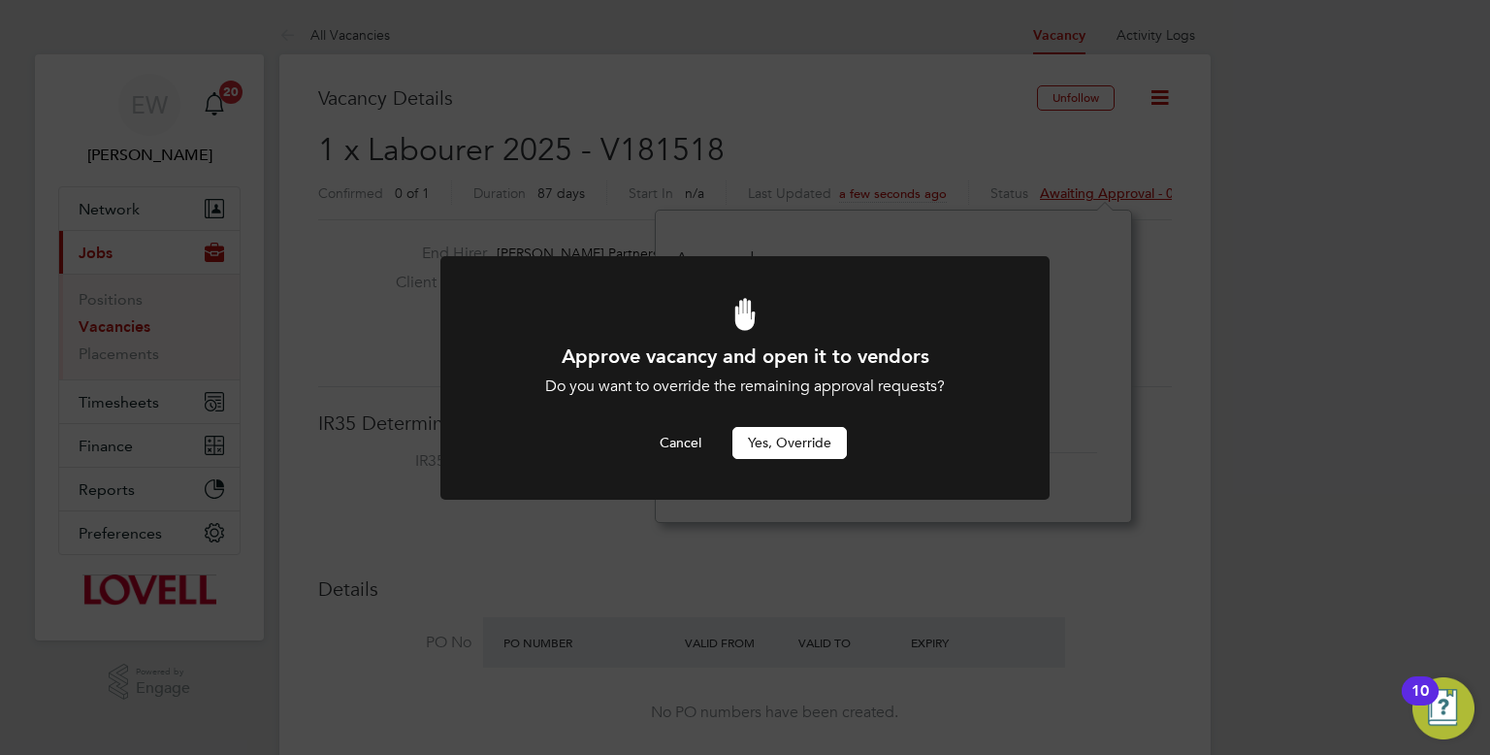
click at [823, 447] on button "Yes, Override" at bounding box center [789, 442] width 114 height 31
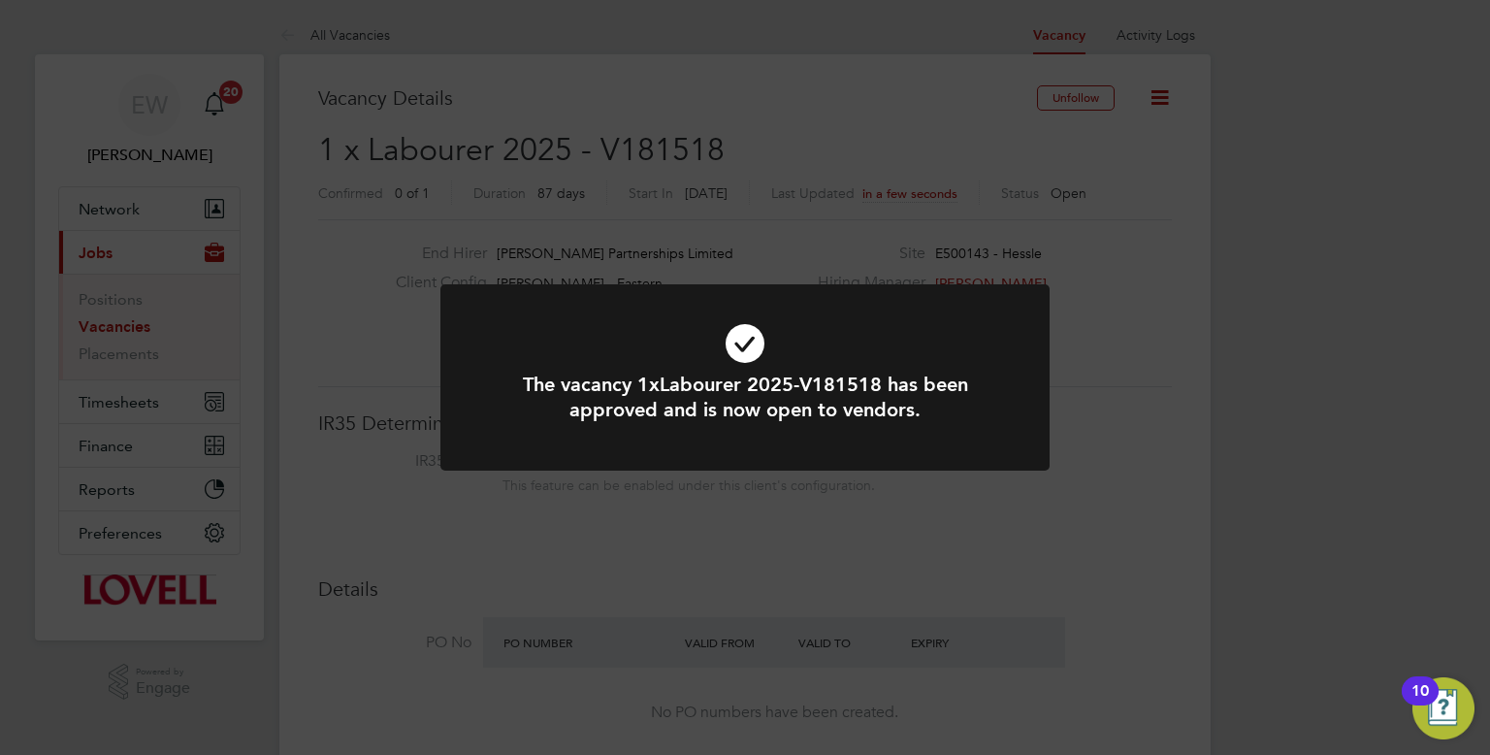
click at [772, 269] on div "The vacancy 1xLabourer 2025-V181518 has been approved and is now open to vendor…" at bounding box center [745, 377] width 1490 height 755
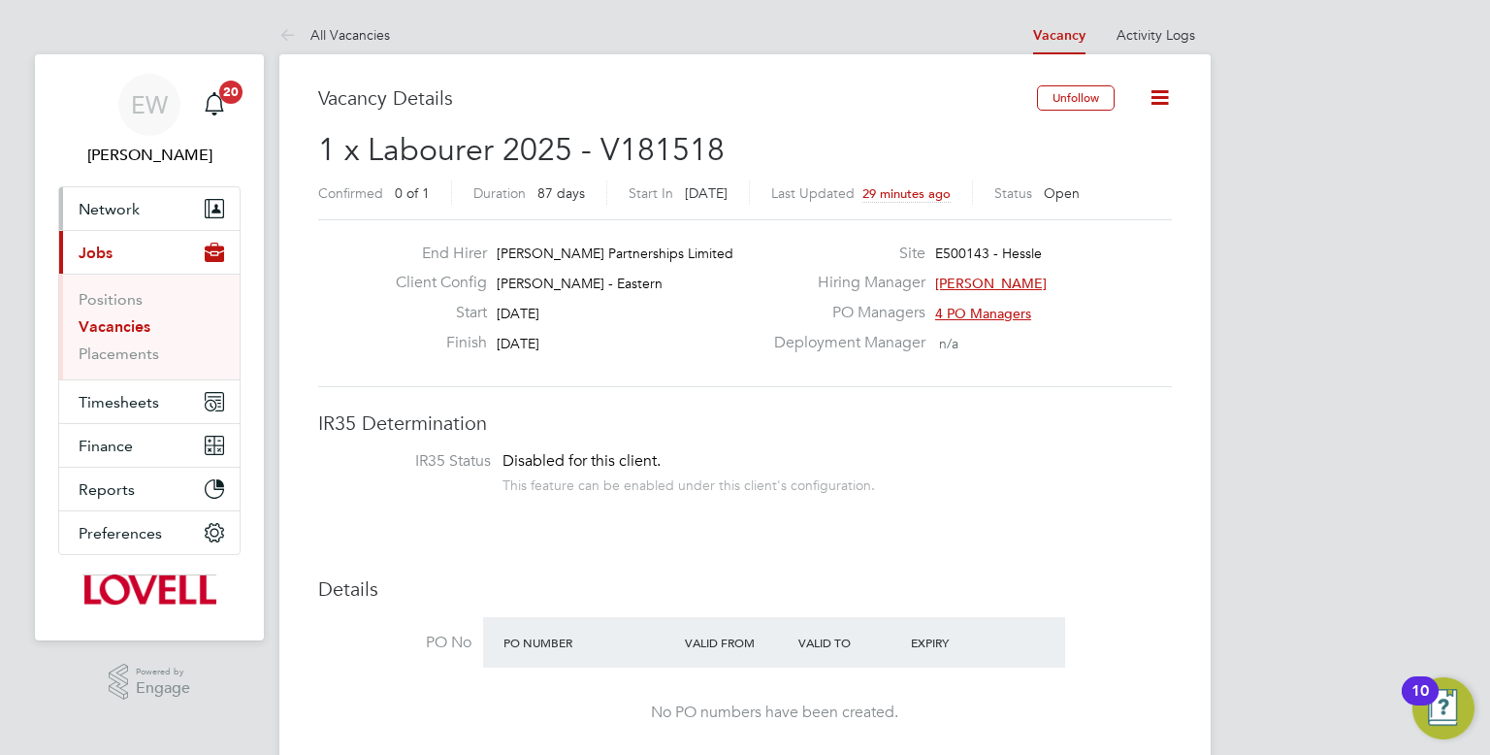
click at [119, 202] on span "Network" at bounding box center [109, 209] width 61 height 18
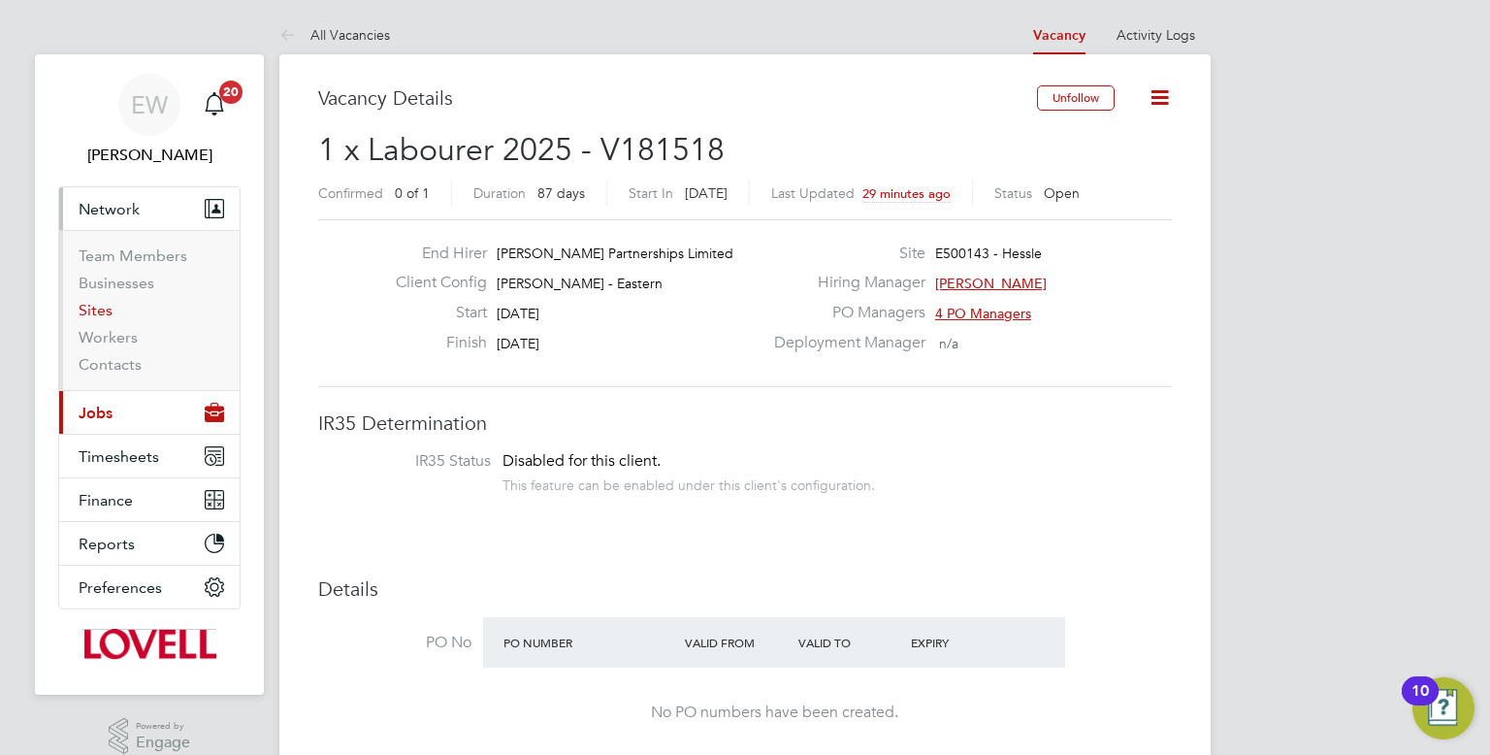
click at [106, 306] on link "Sites" at bounding box center [96, 310] width 34 height 18
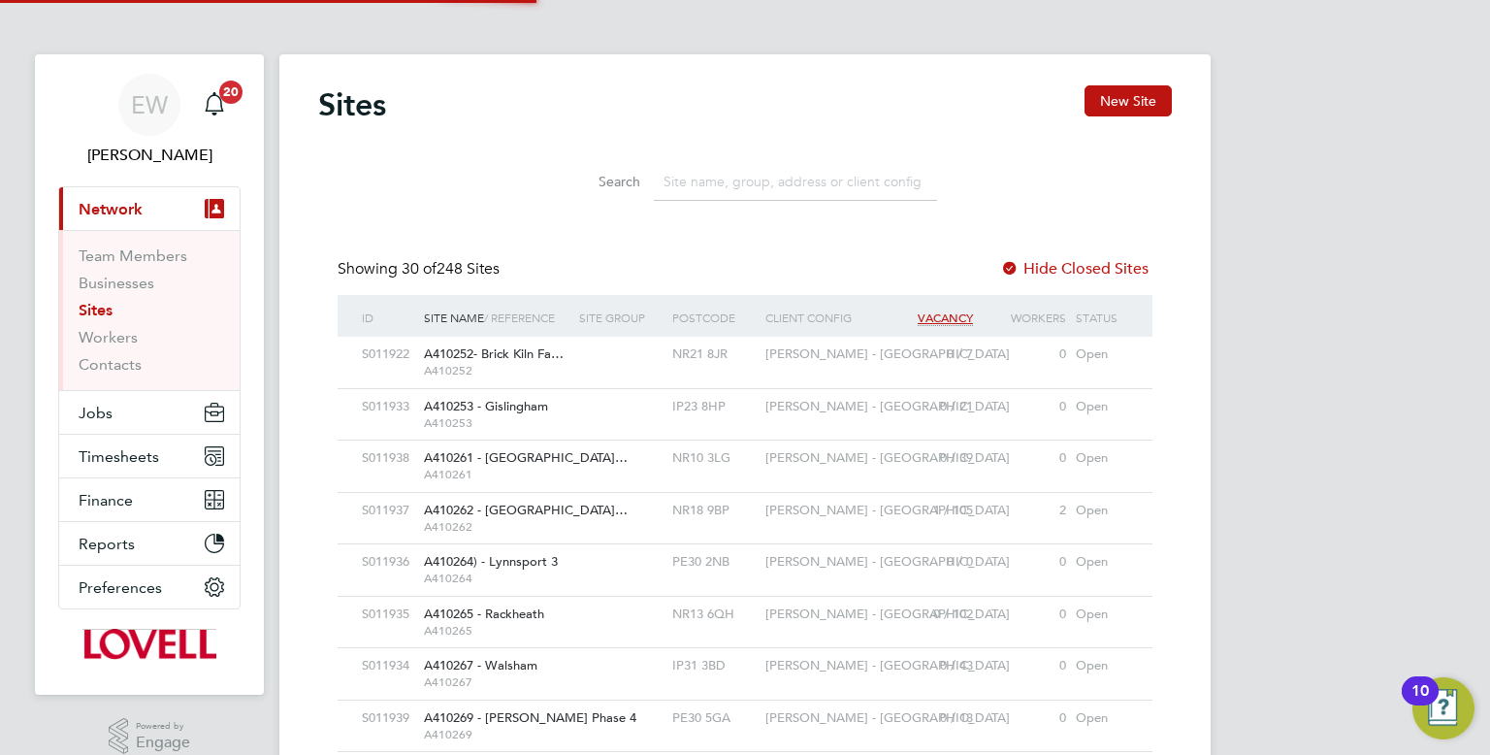
click at [718, 181] on input at bounding box center [795, 182] width 283 height 38
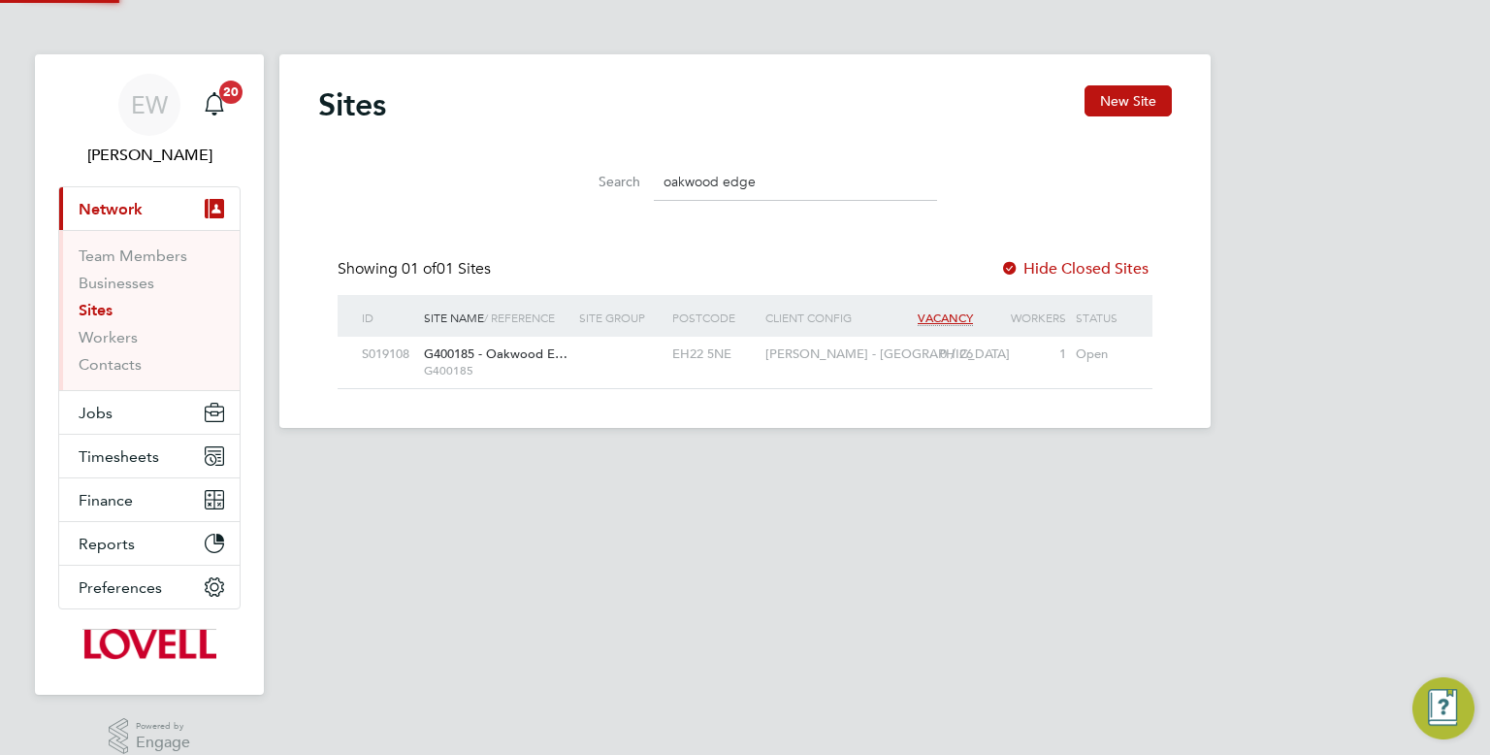
scroll to position [37, 125]
type input "oakwood edge"
drag, startPoint x: 875, startPoint y: 179, endPoint x: 630, endPoint y: 155, distance: 245.6
click at [630, 155] on li "Search oakwood edge" at bounding box center [745, 181] width 433 height 57
type input "hollyhedge"
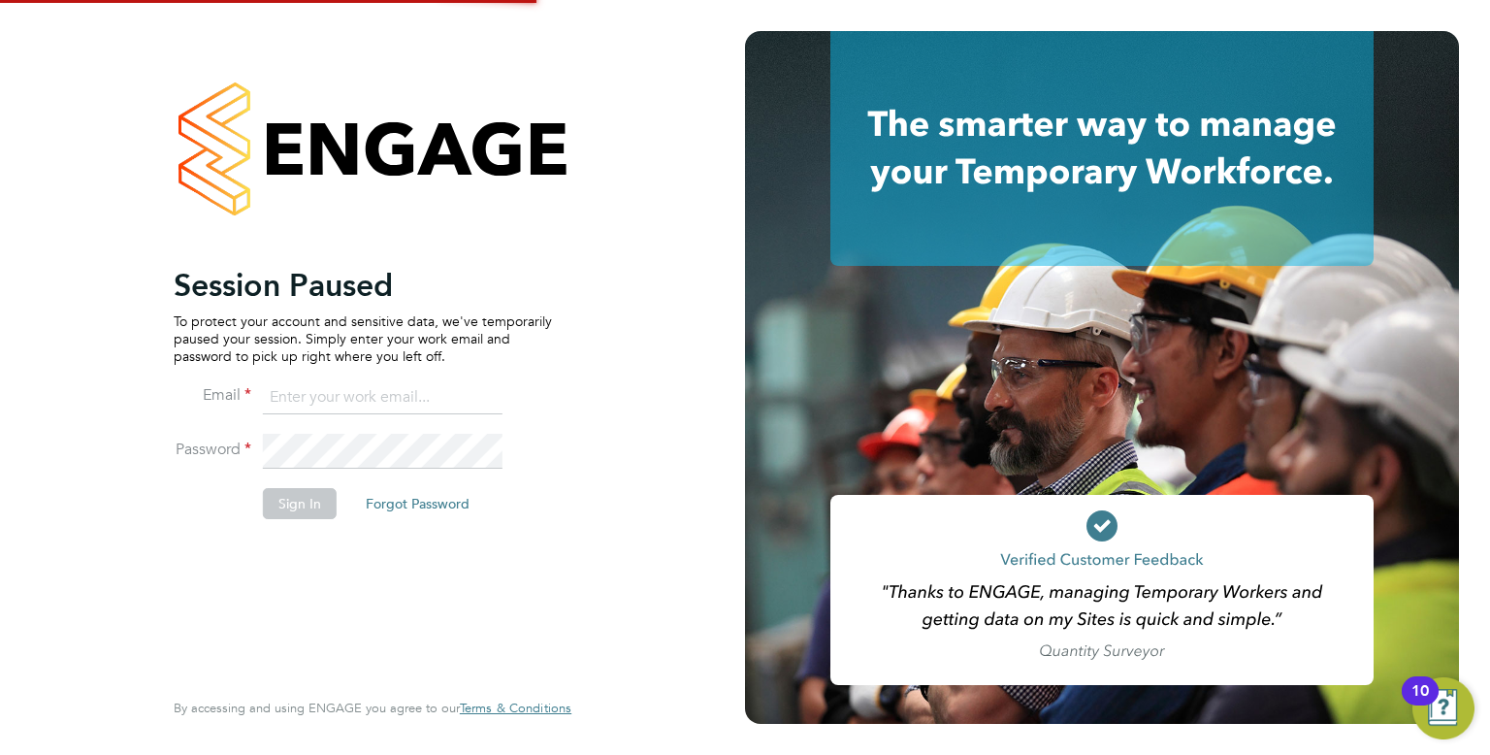
type input "[EMAIL_ADDRESS][DOMAIN_NAME]"
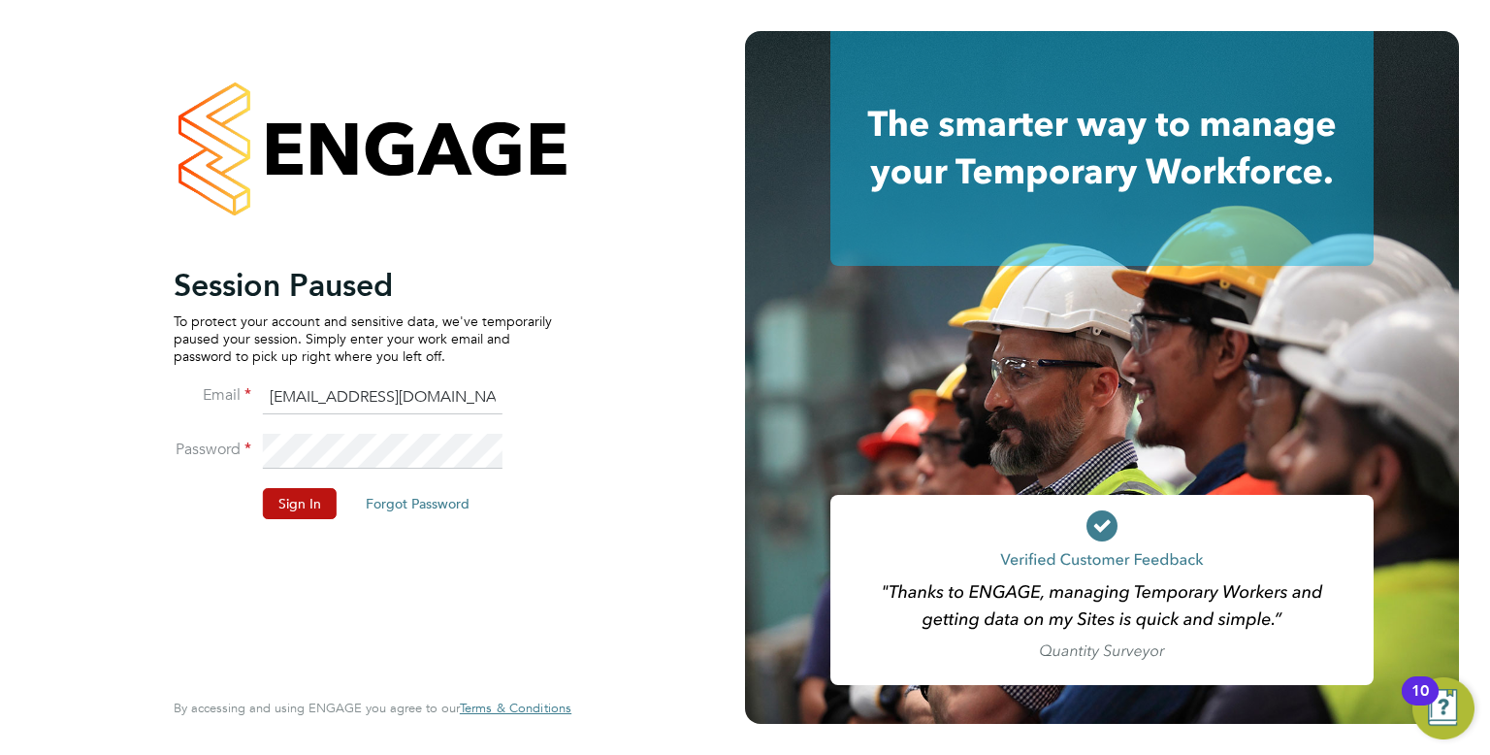
click at [581, 192] on div "Session Paused To protect your account and sensitive data, we've temporarily pa…" at bounding box center [372, 377] width 475 height 755
